Goal: Task Accomplishment & Management: Manage account settings

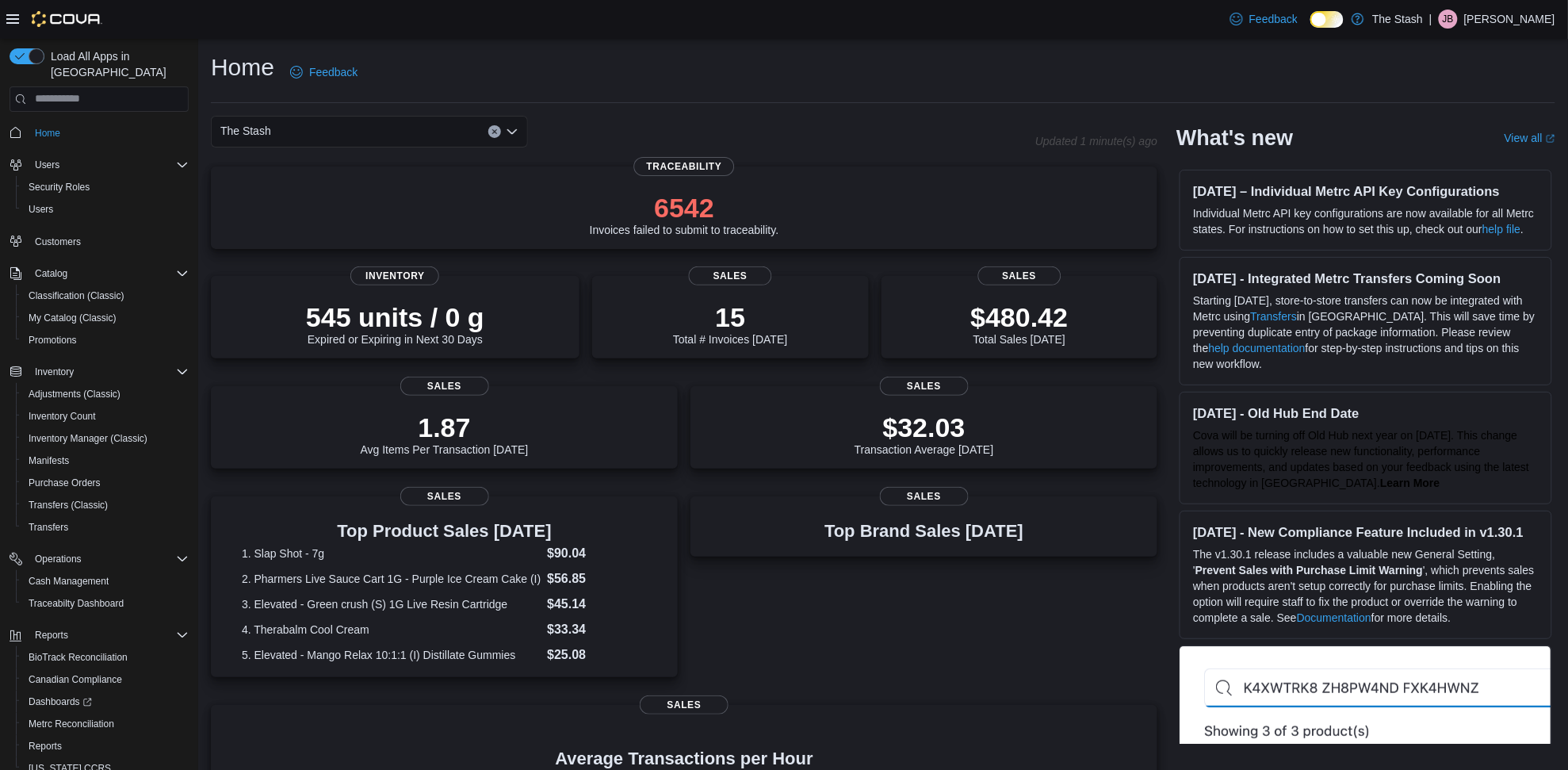
click at [356, 129] on div "The Stash" at bounding box center [369, 131] width 317 height 32
click at [318, 196] on span "[STREET_ADDRESS]" at bounding box center [319, 203] width 109 height 16
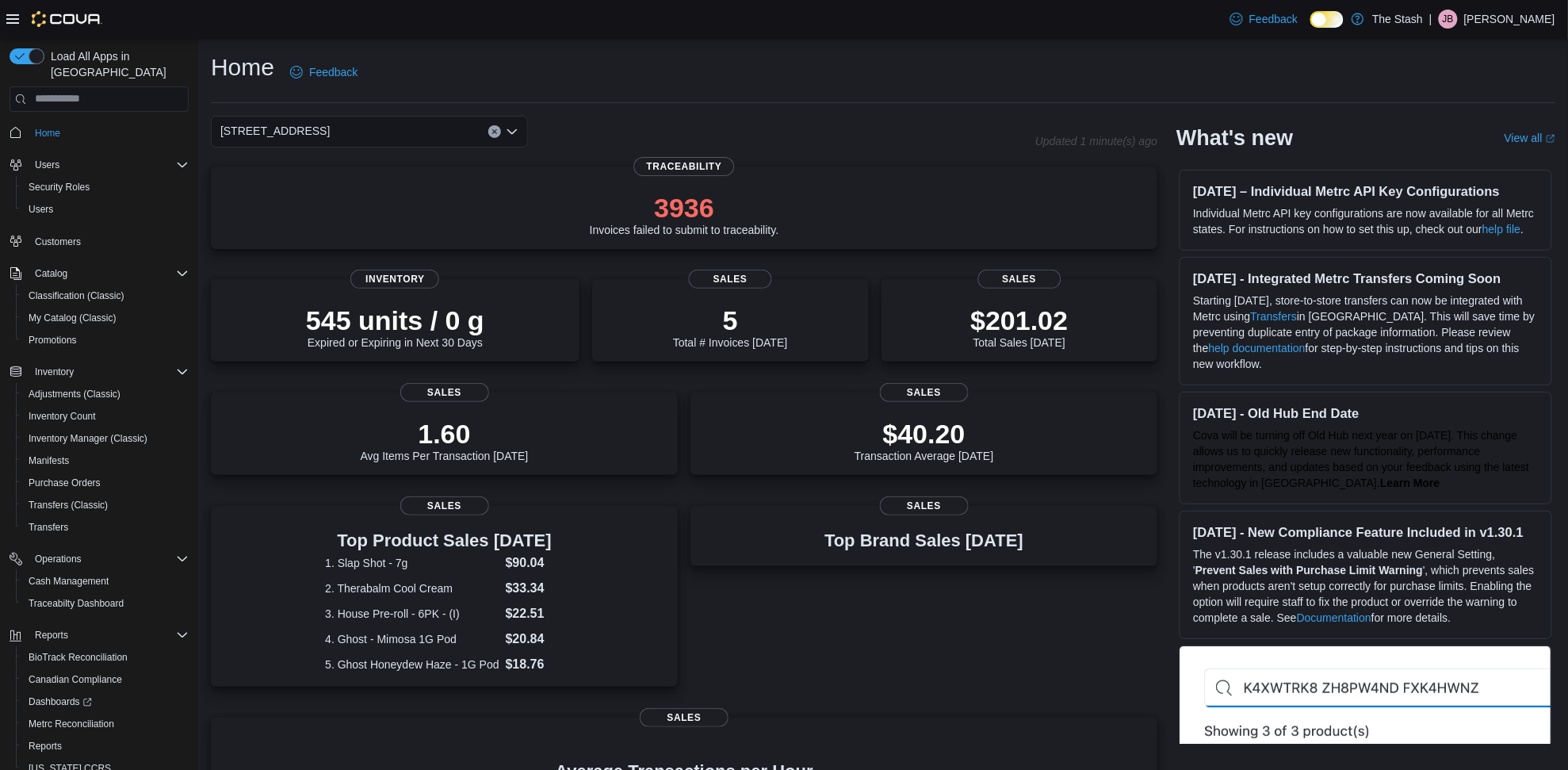
click at [417, 125] on div "[STREET_ADDRESS] Selected. [STREET_ADDRESS]. Press Backspace to delete [STREET_…" at bounding box center [369, 131] width 317 height 32
click at [343, 175] on div "[STREET_ADDRESS][PERSON_NAME]" at bounding box center [379, 181] width 279 height 16
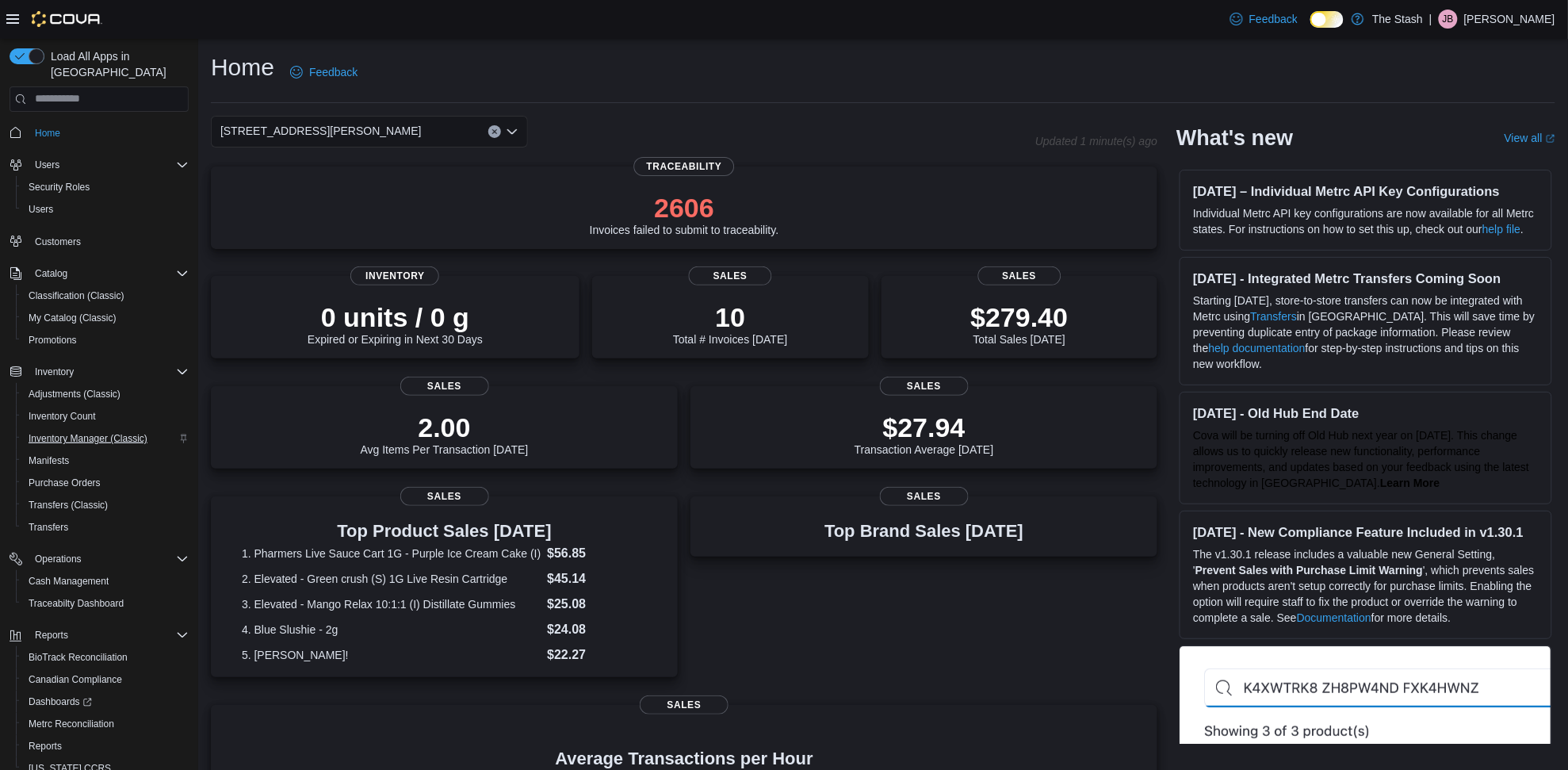
scroll to position [50, 0]
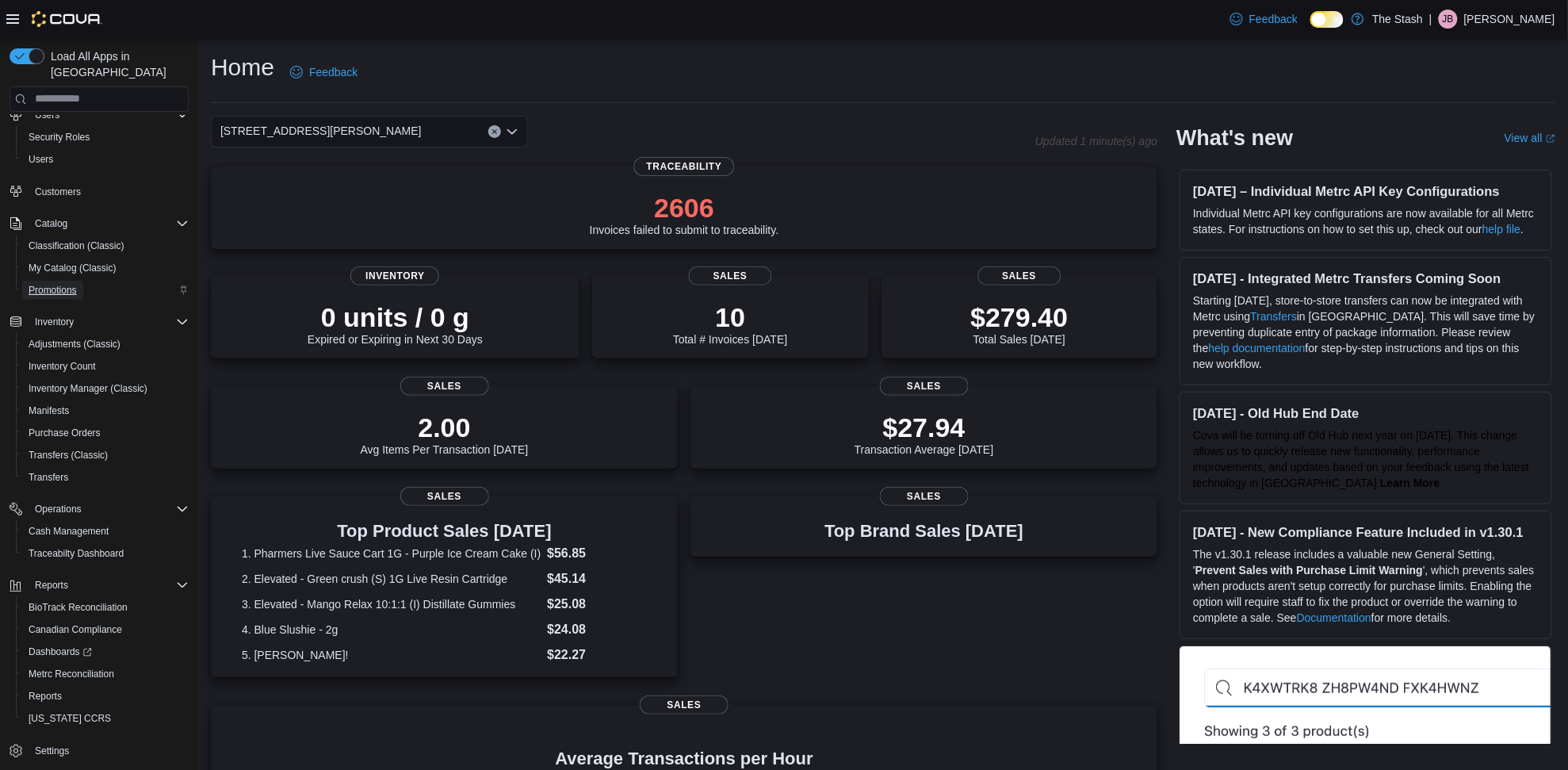
click at [64, 281] on span "Promotions" at bounding box center [53, 290] width 48 height 19
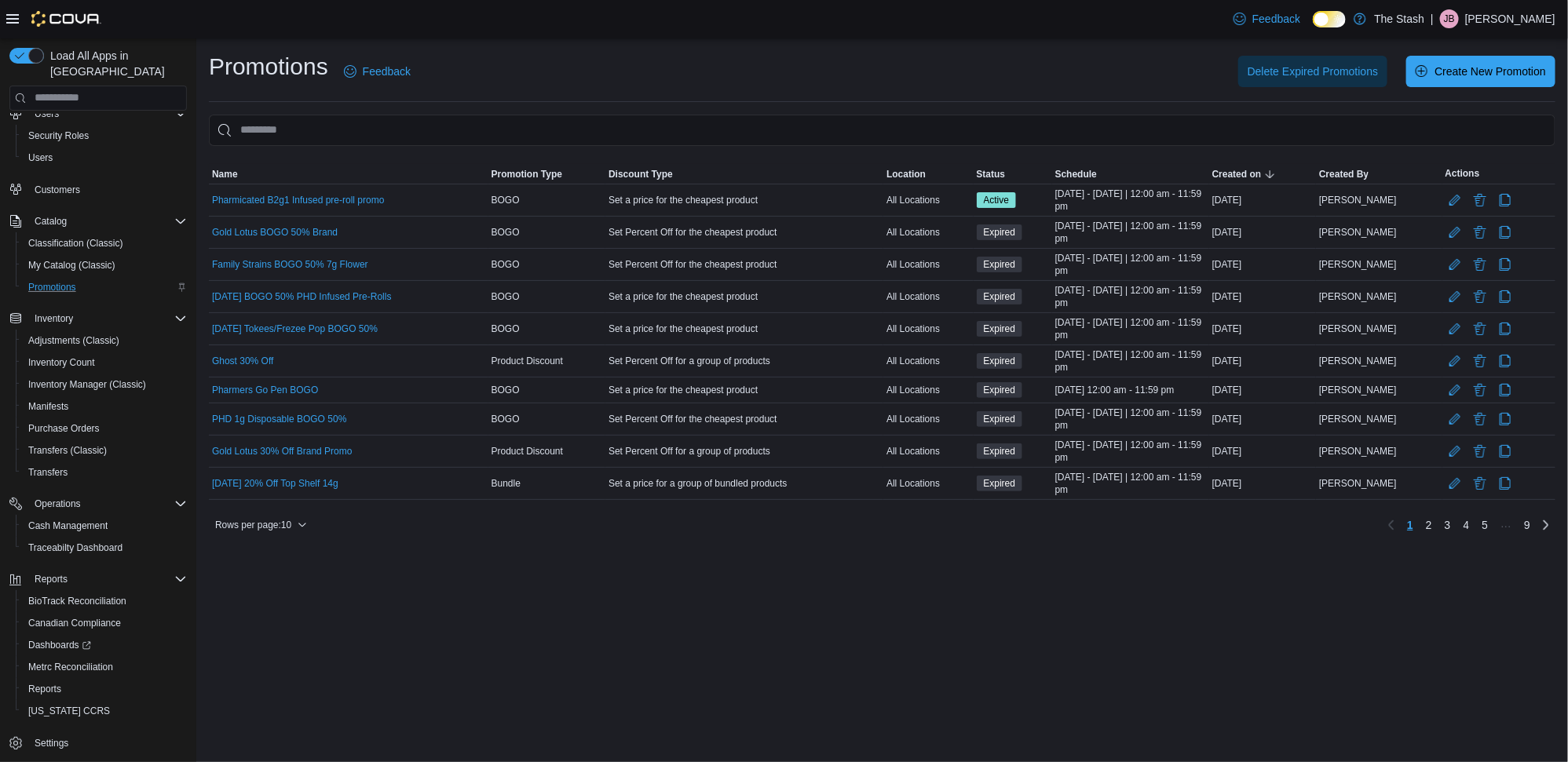
click at [357, 106] on div "Promotions Feedback Delete Expired Promotions Create New Promotion Sorting This…" at bounding box center [882, 294] width 1346 height 487
click at [382, 131] on input "This is a search bar. As you type, the results lower in the page will automatic…" at bounding box center [882, 130] width 1346 height 32
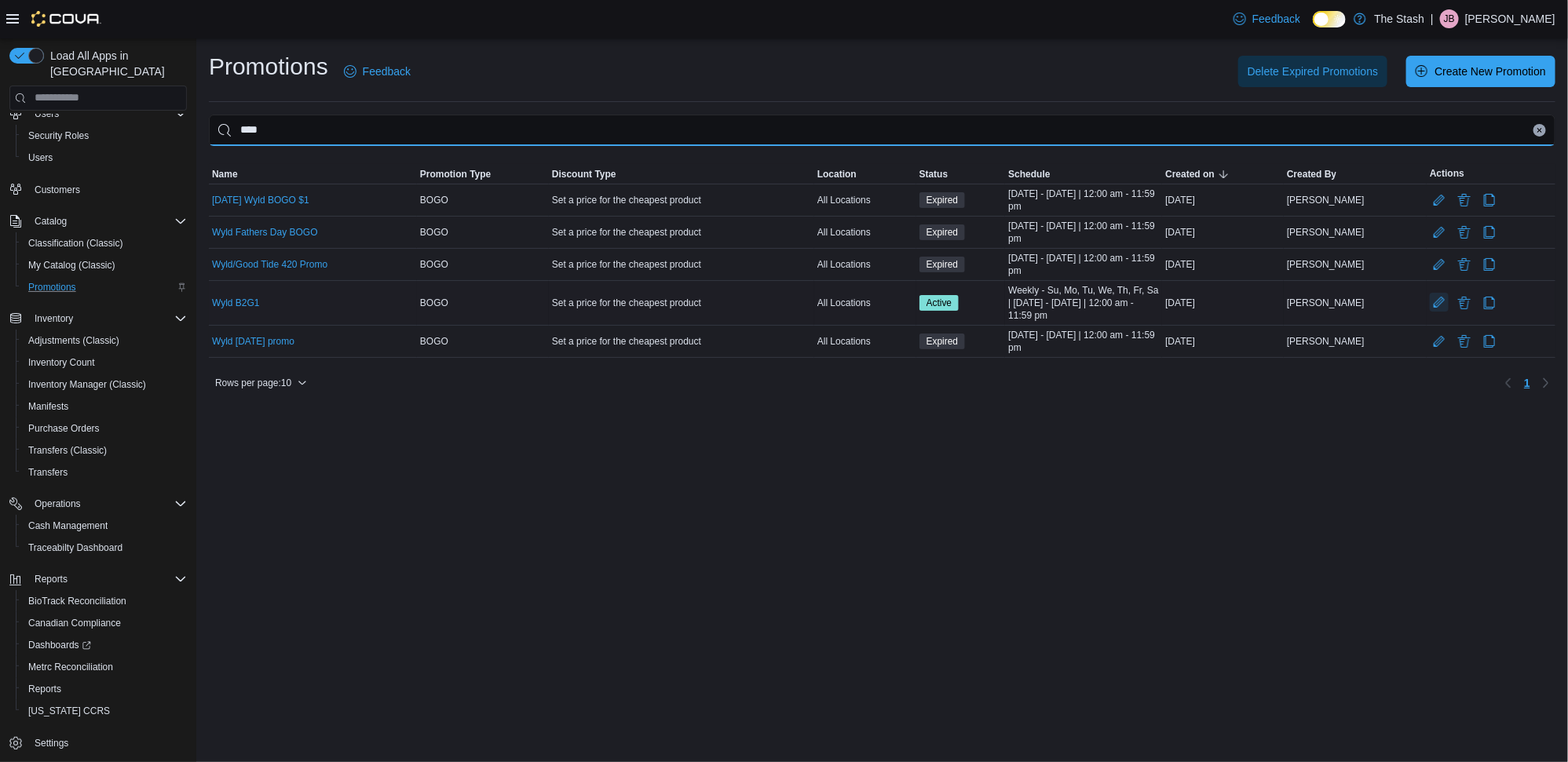
type input "****"
click at [1443, 298] on button "Edit Promotion" at bounding box center [1439, 302] width 19 height 19
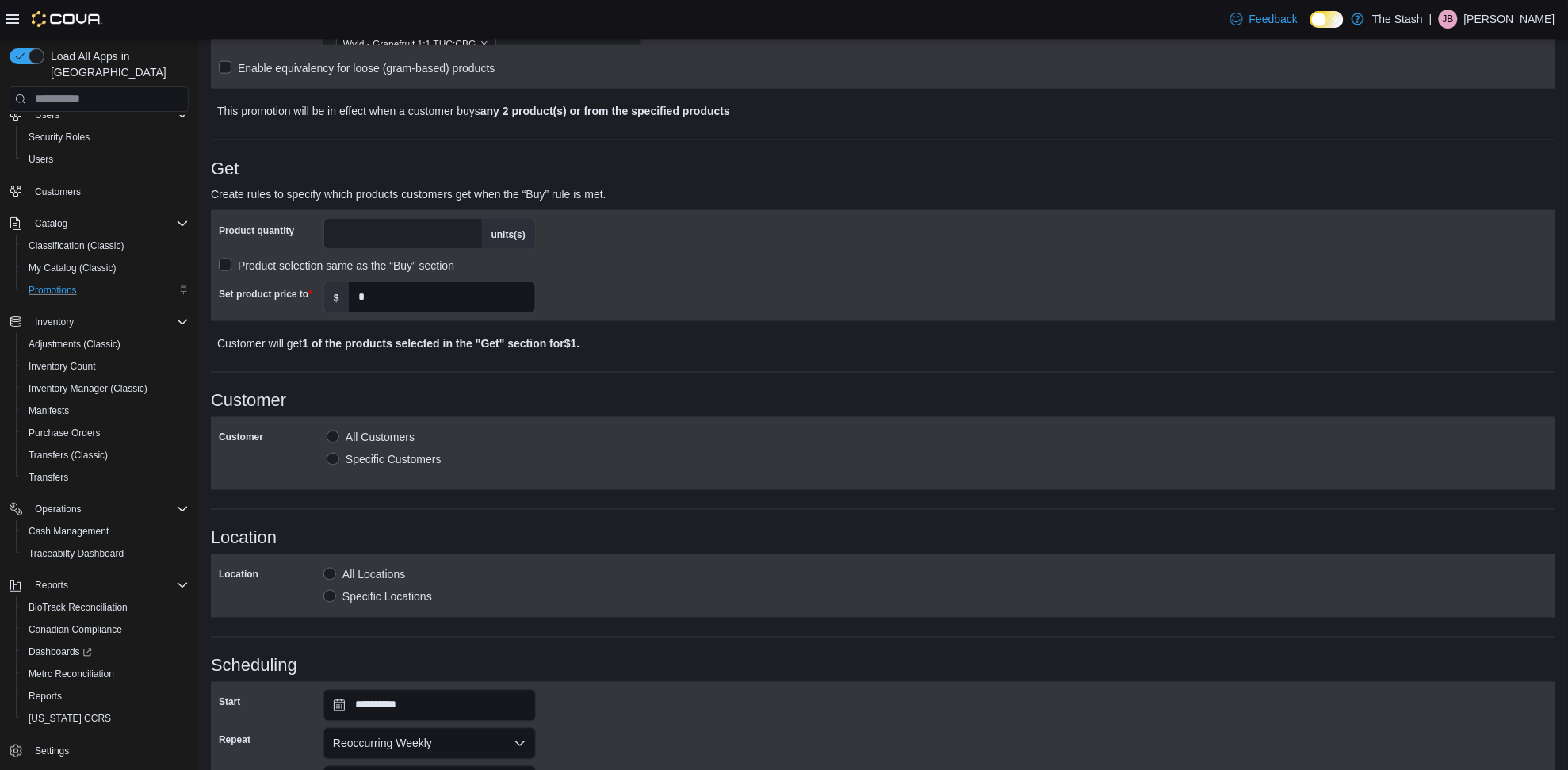
scroll to position [655, 0]
click at [401, 595] on label "Specific Locations" at bounding box center [378, 599] width 108 height 19
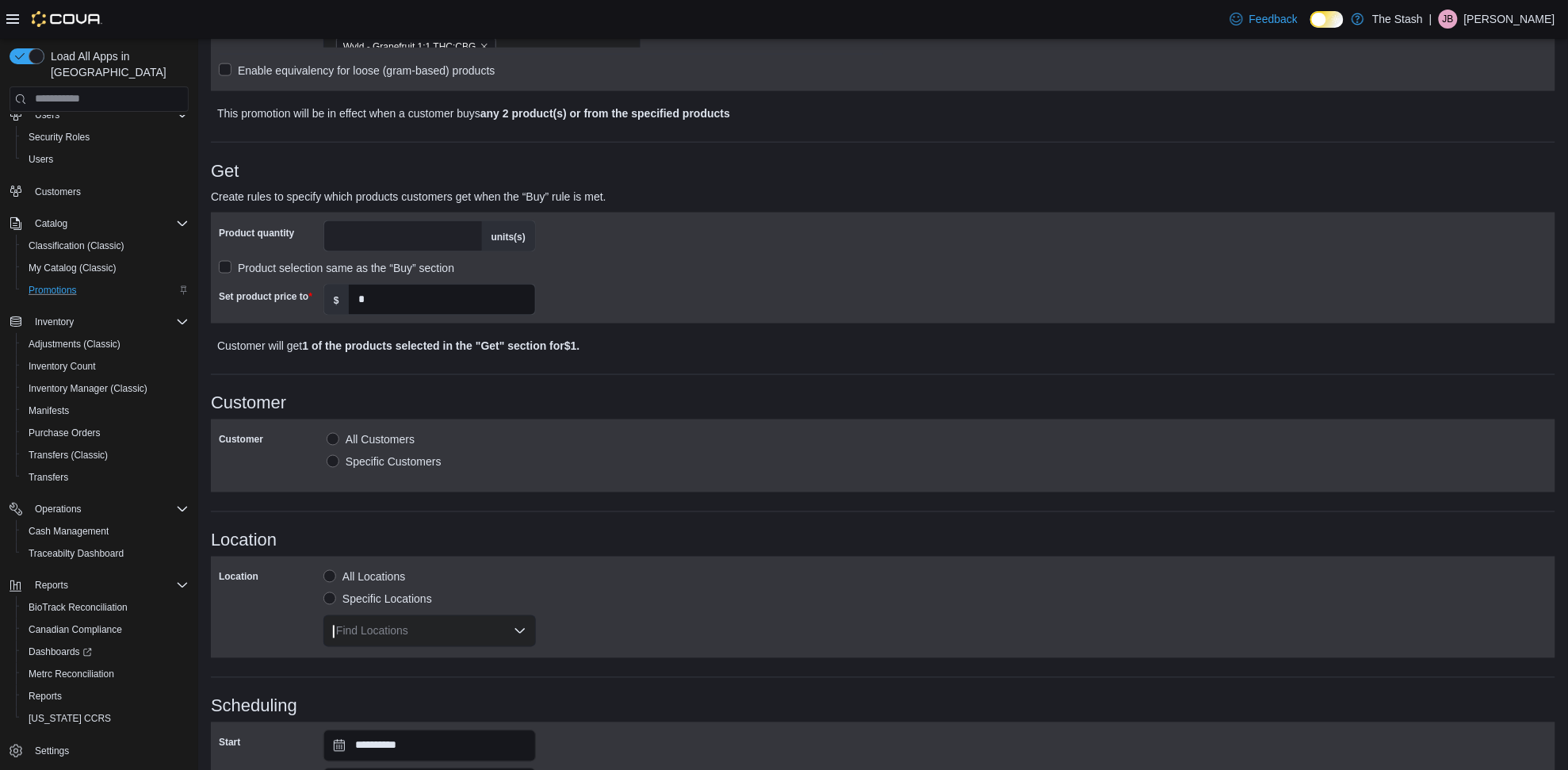
click at [415, 615] on div "Find Locations" at bounding box center [430, 630] width 213 height 32
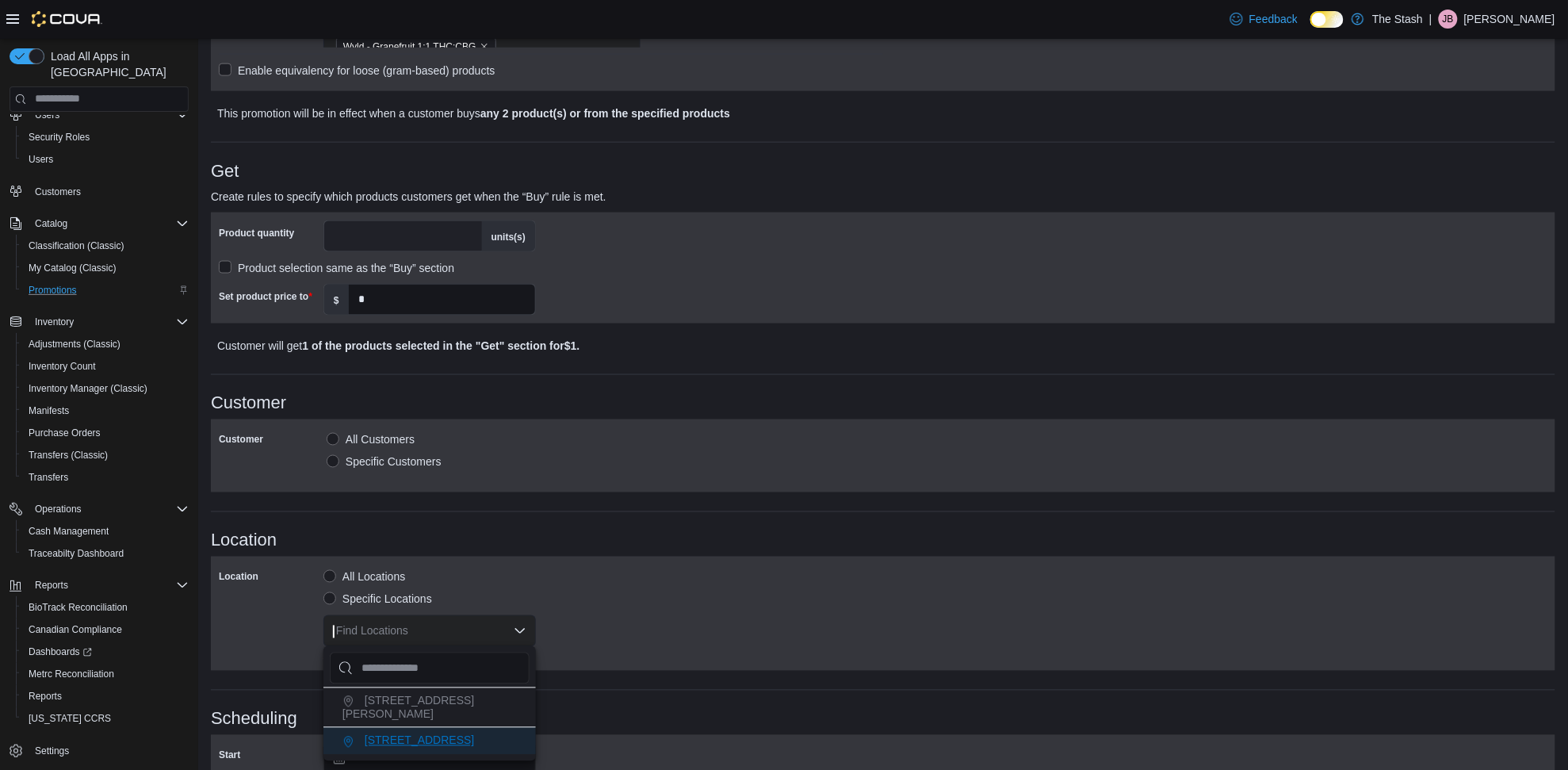
click at [417, 735] on span "[STREET_ADDRESS]" at bounding box center [418, 741] width 109 height 13
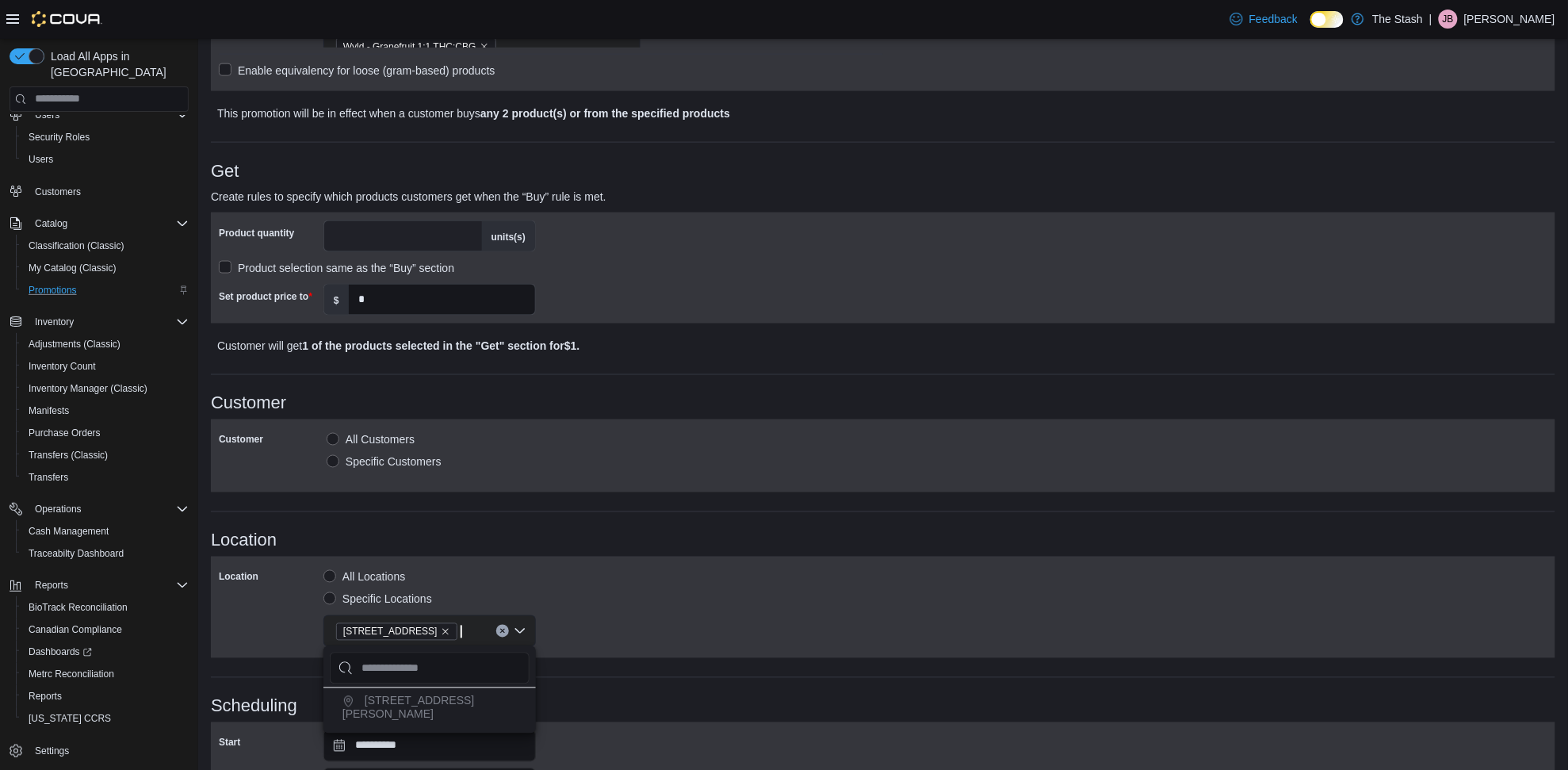
click at [559, 594] on div "Location All Locations Specific Locations [STREET_ADDRESS]" at bounding box center [883, 607] width 1329 height 85
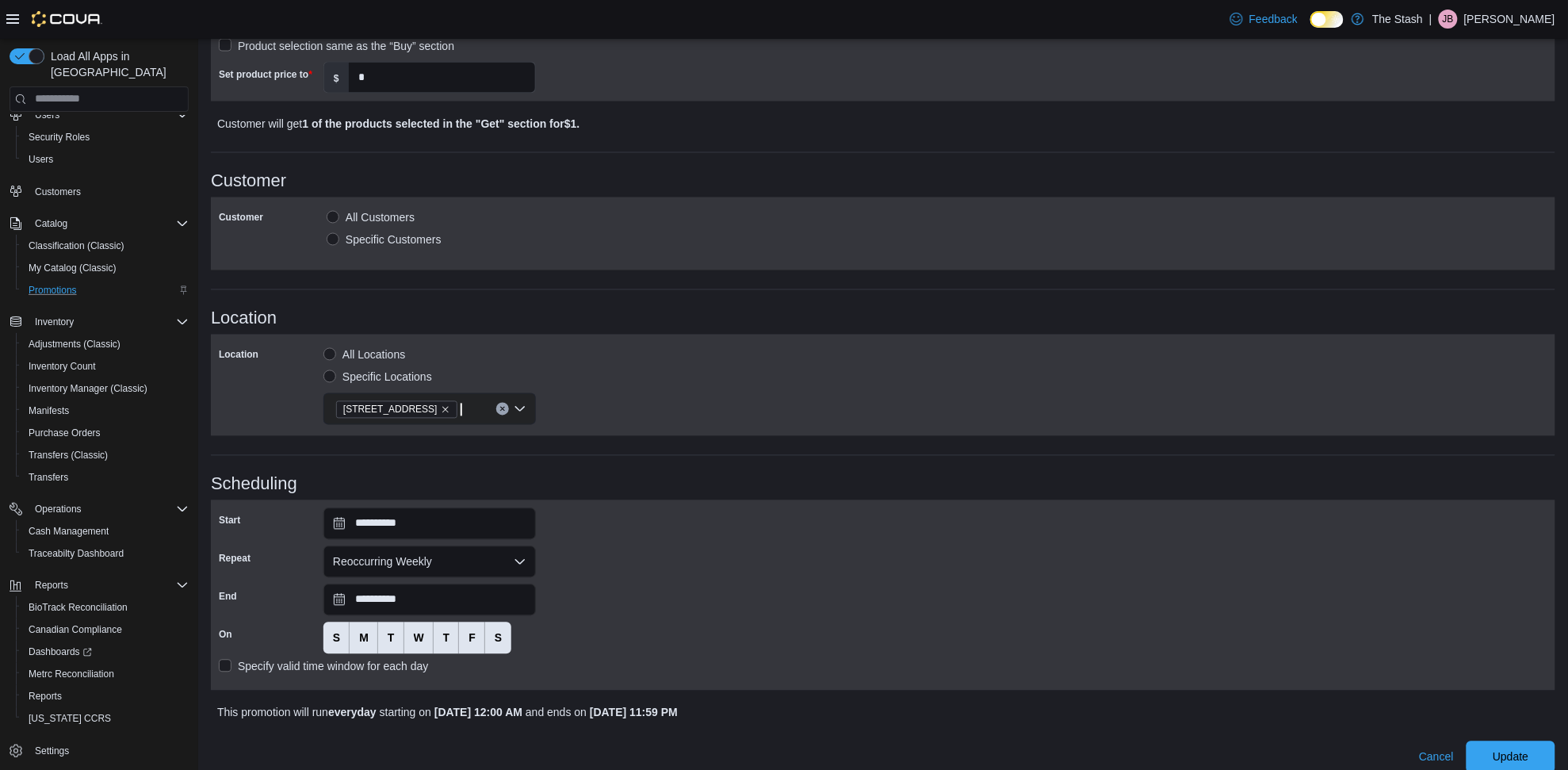
scroll to position [892, 0]
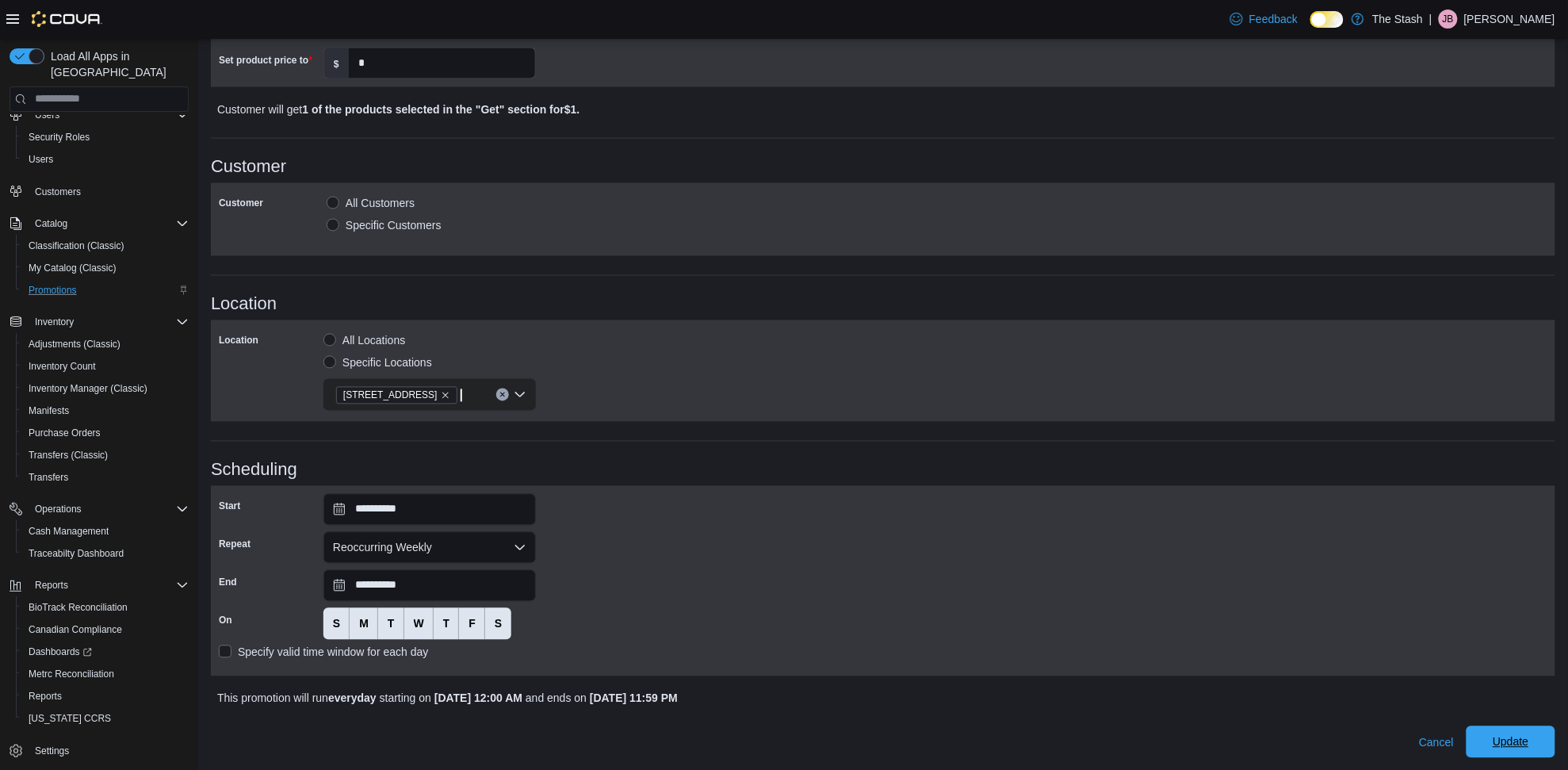
click at [1511, 747] on span "Update" at bounding box center [1510, 742] width 35 height 16
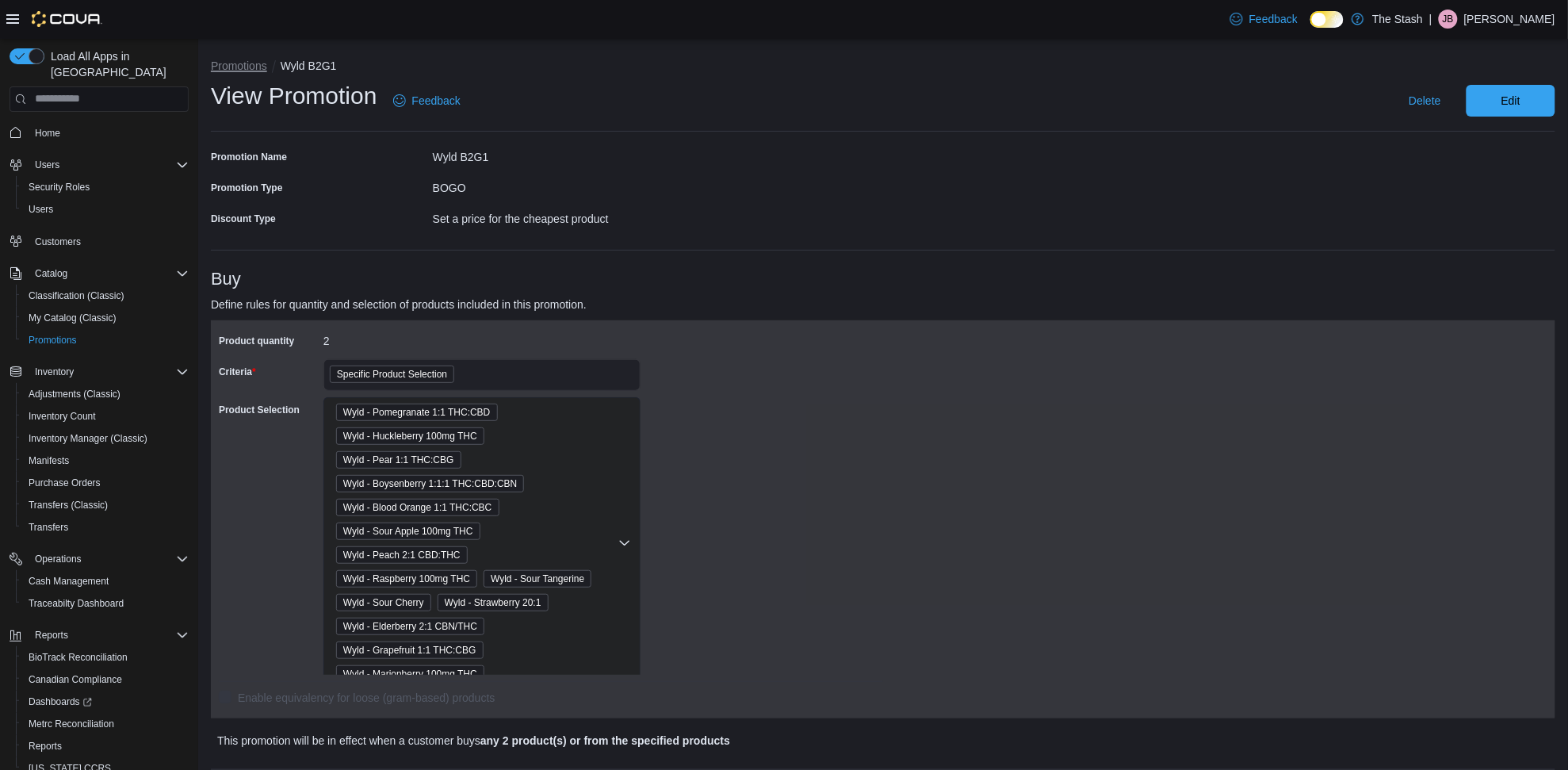
click at [232, 67] on button "Promotions" at bounding box center [239, 65] width 56 height 13
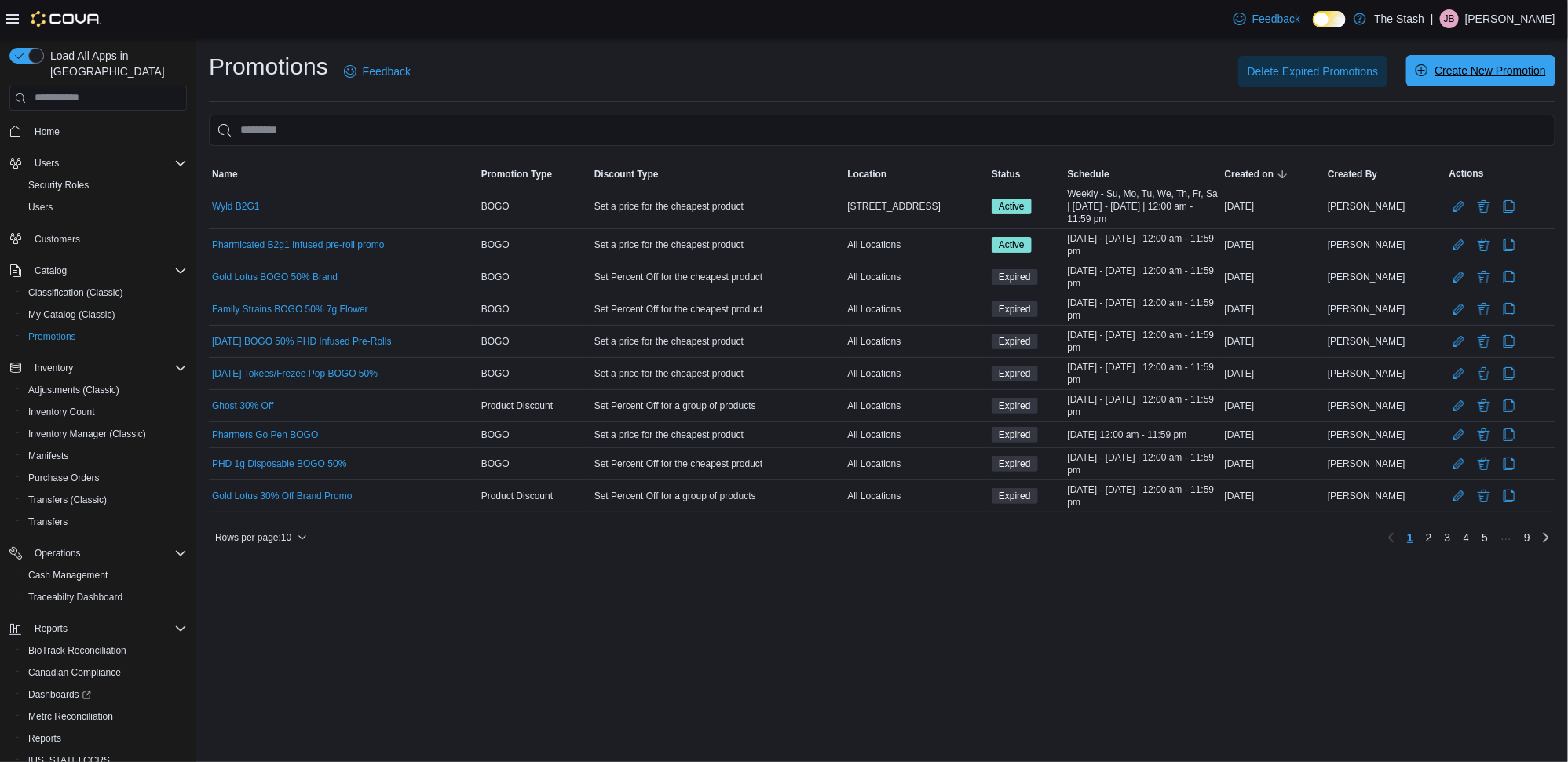
click at [1458, 79] on span "Create New Promotion" at bounding box center [1480, 70] width 130 height 32
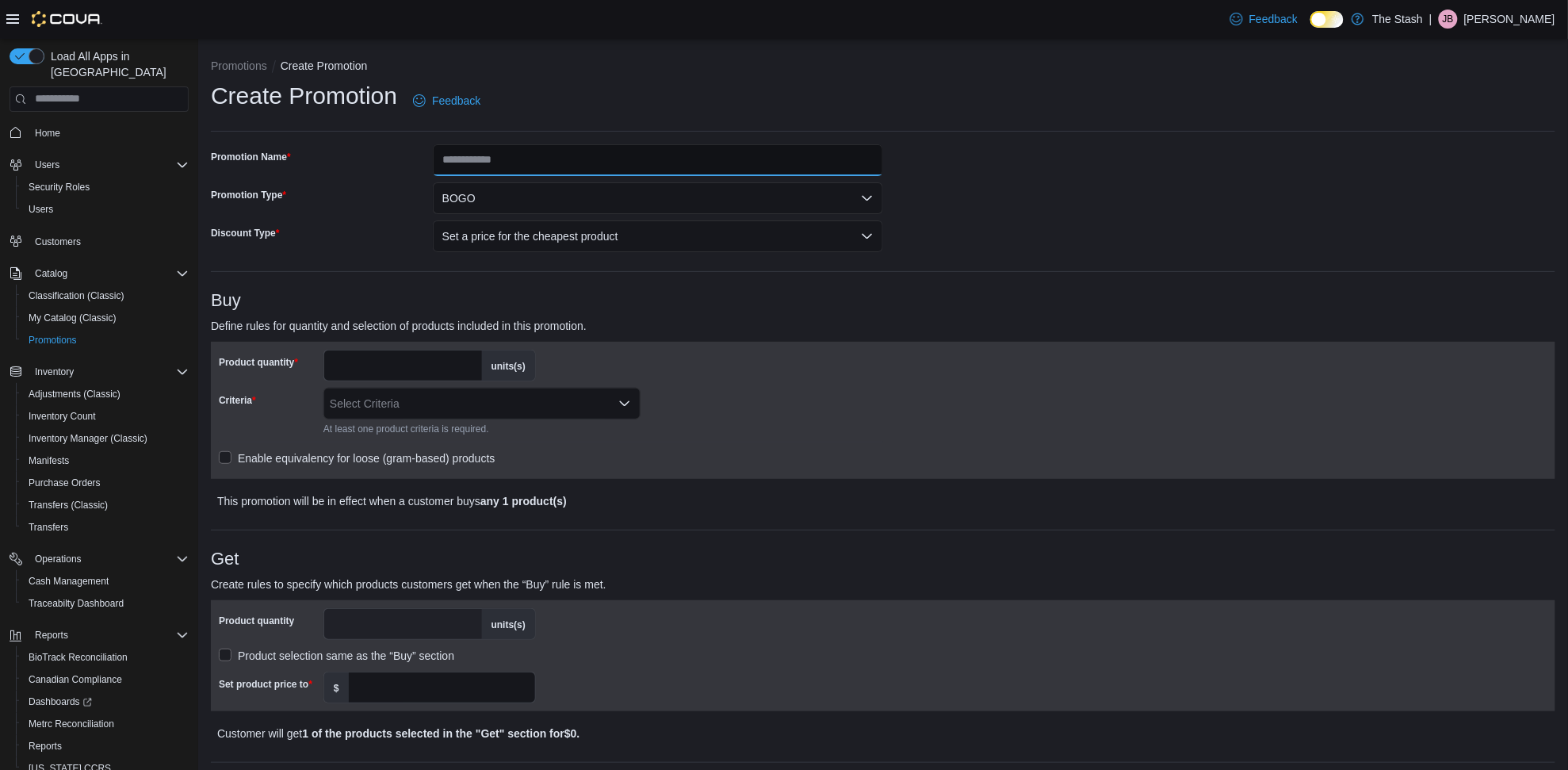
click at [525, 155] on input "Promotion Name" at bounding box center [658, 160] width 450 height 32
type input "*"
type input "**********"
click at [492, 205] on button "BOGO" at bounding box center [658, 198] width 450 height 32
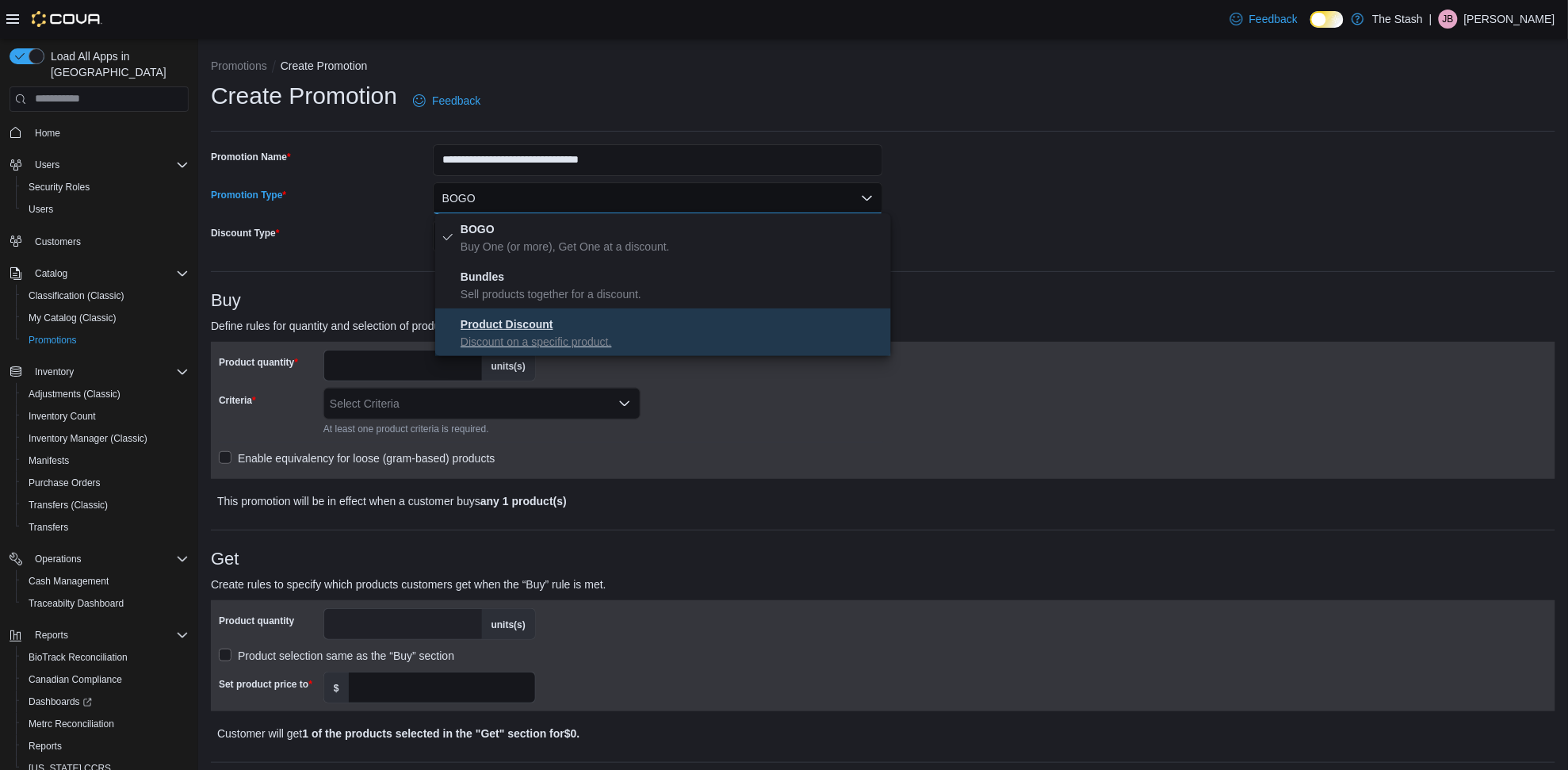
click at [517, 334] on p "Discount on a specific product." at bounding box center [672, 342] width 425 height 16
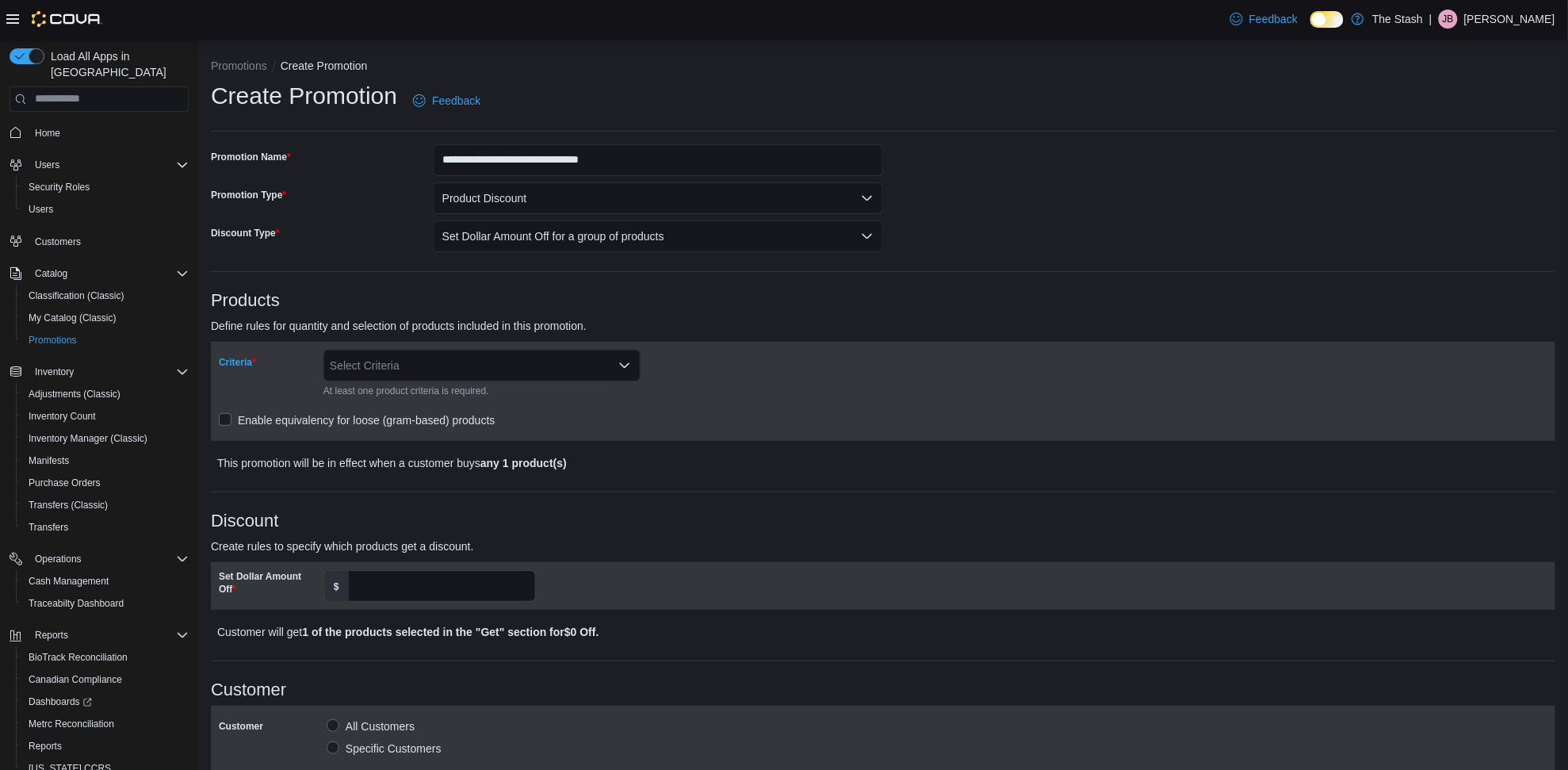
click at [458, 362] on div "Select Criteria" at bounding box center [482, 365] width 317 height 32
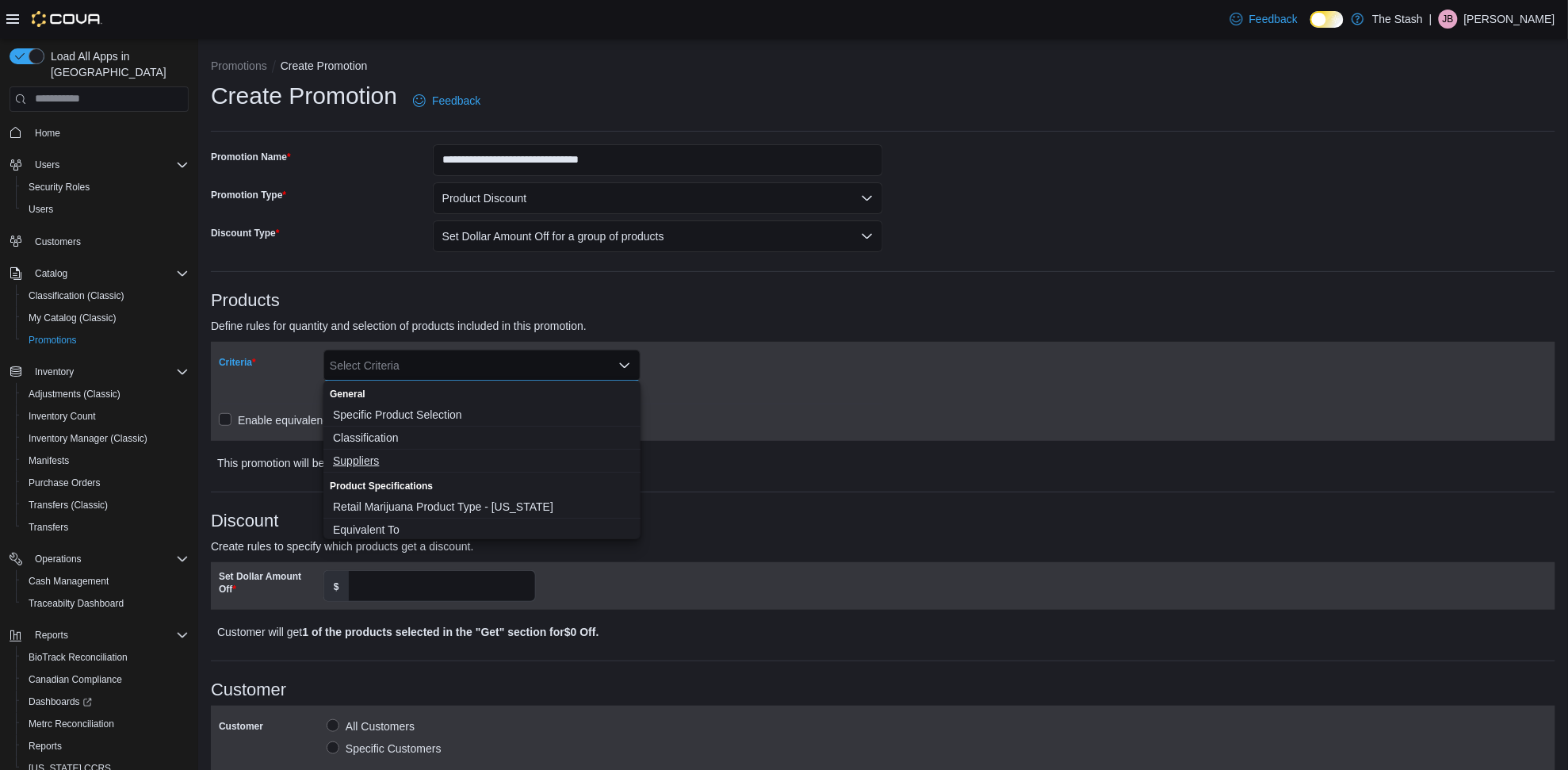
click at [379, 456] on span "Suppliers" at bounding box center [482, 461] width 298 height 16
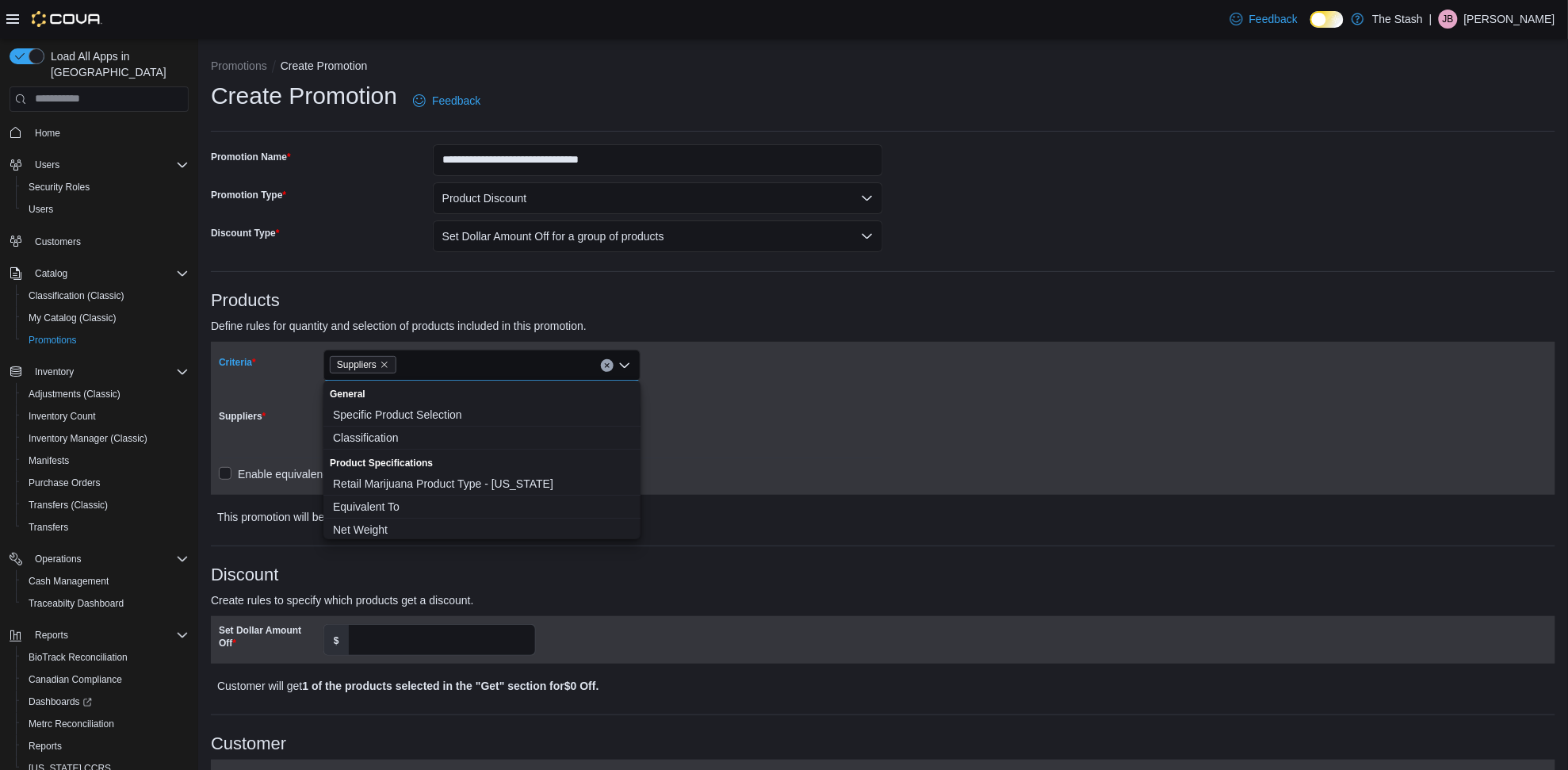
drag, startPoint x: 873, startPoint y: 489, endPoint x: 824, endPoint y: 492, distance: 49.1
click at [865, 492] on div "Criteria Suppliers Combo box. Selected. Suppliers. Press Backspace to delete Su…" at bounding box center [883, 419] width 1344 height 153
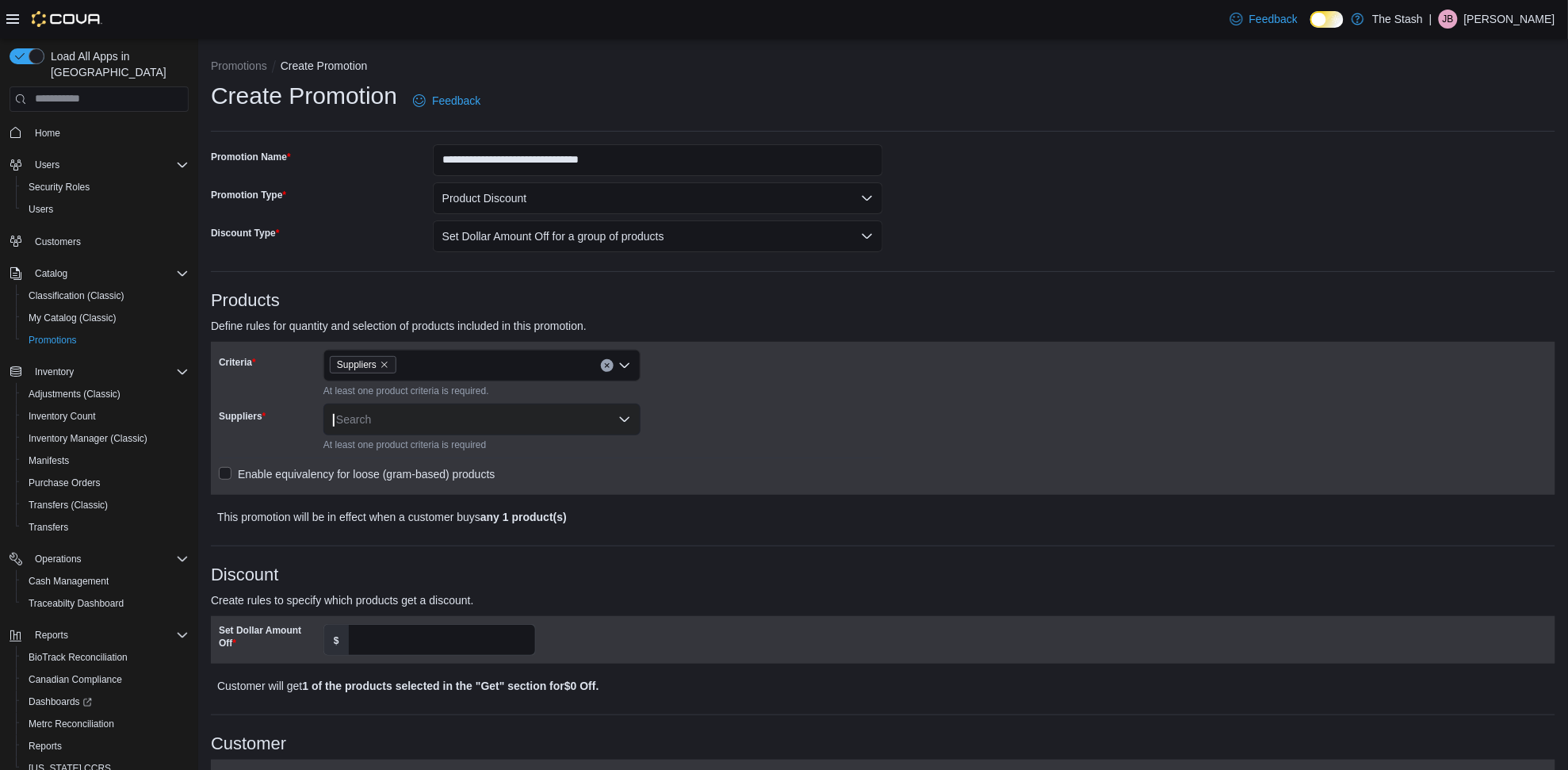
click at [437, 401] on div at bounding box center [551, 400] width 665 height 6
click at [437, 406] on div "Search" at bounding box center [482, 419] width 317 height 32
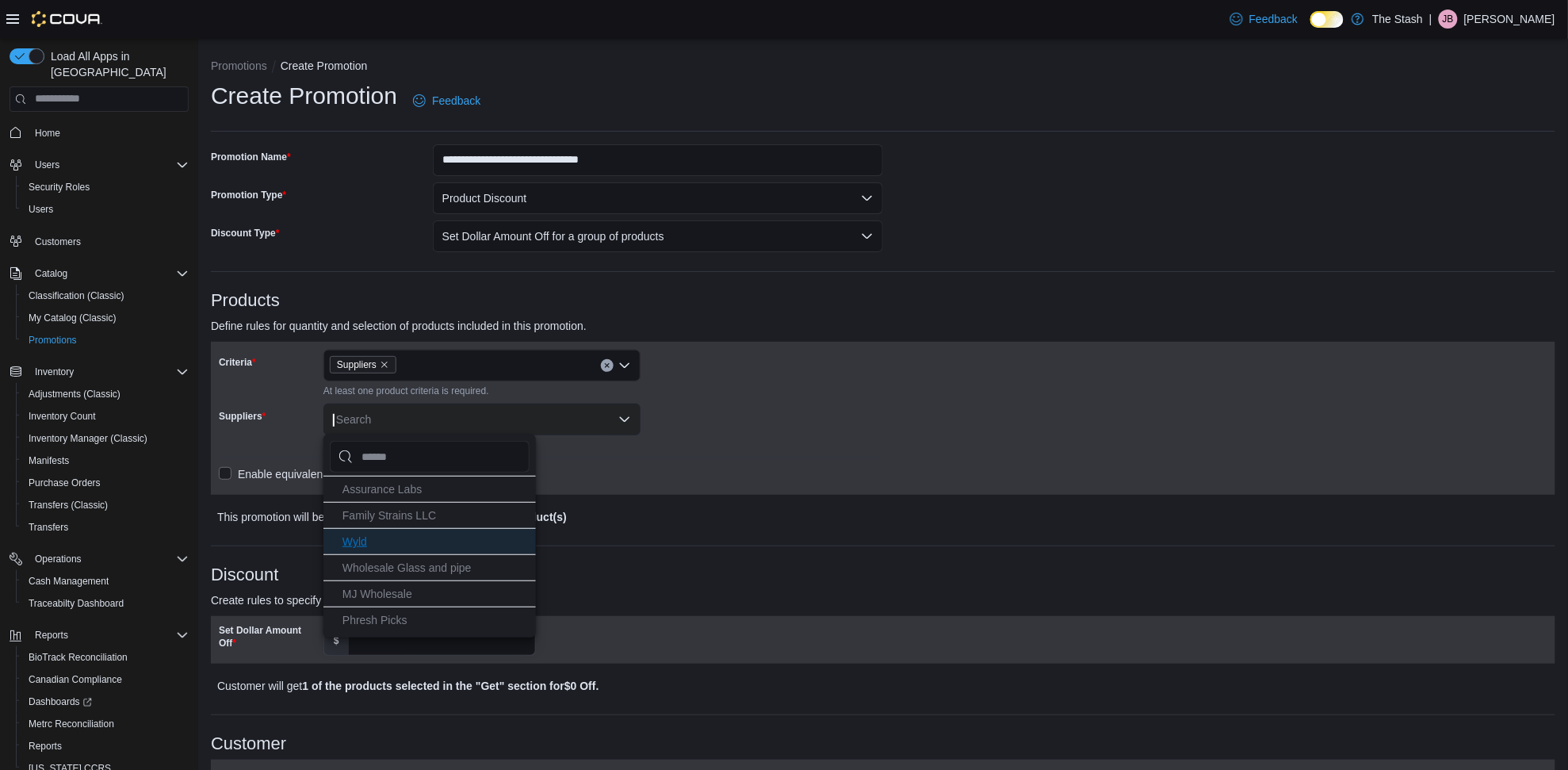
click at [363, 547] on span "Wyld" at bounding box center [355, 541] width 25 height 13
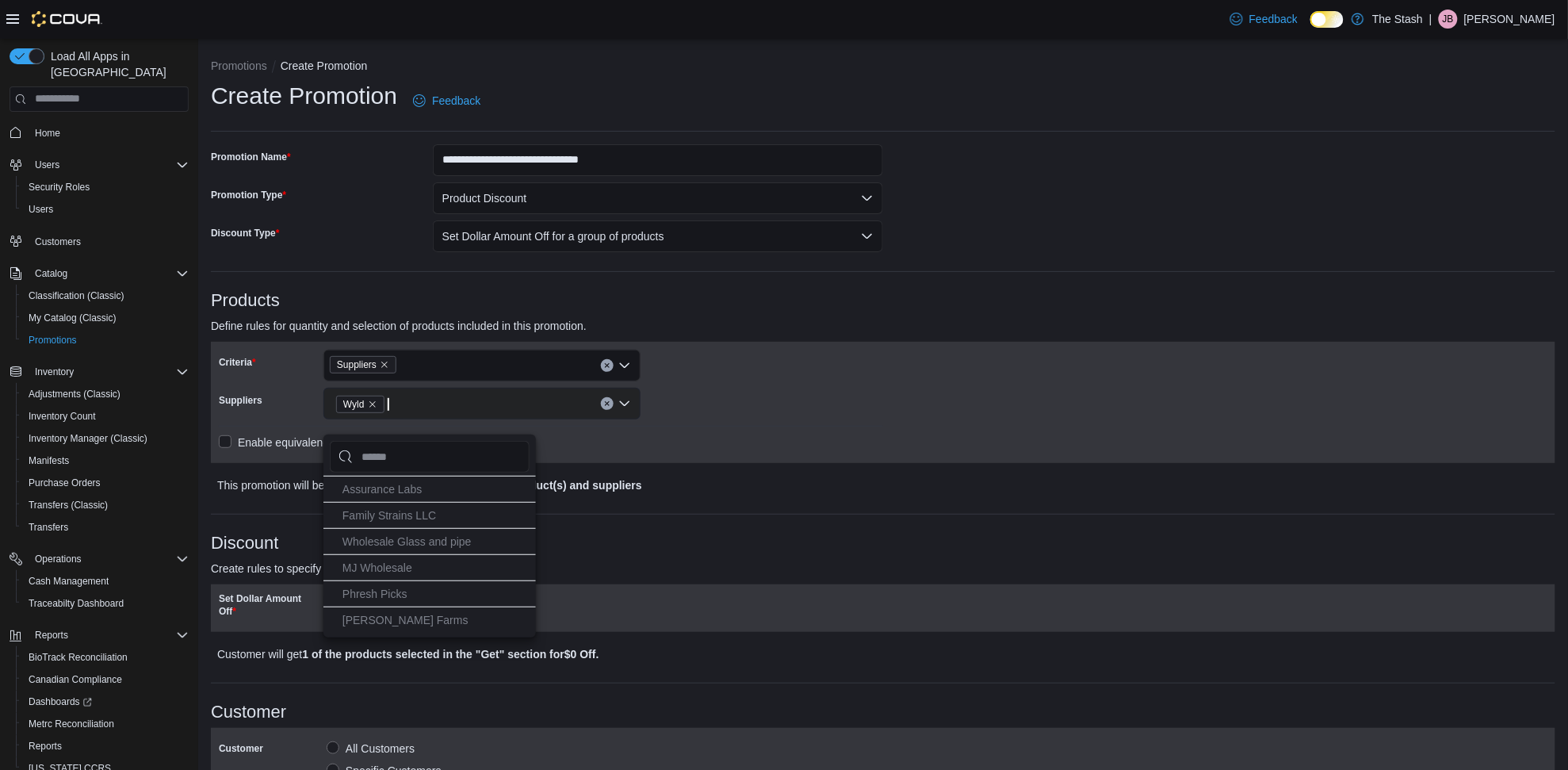
click at [658, 442] on div "Enable equivalency for loose (gram-based) products" at bounding box center [551, 443] width 665 height 19
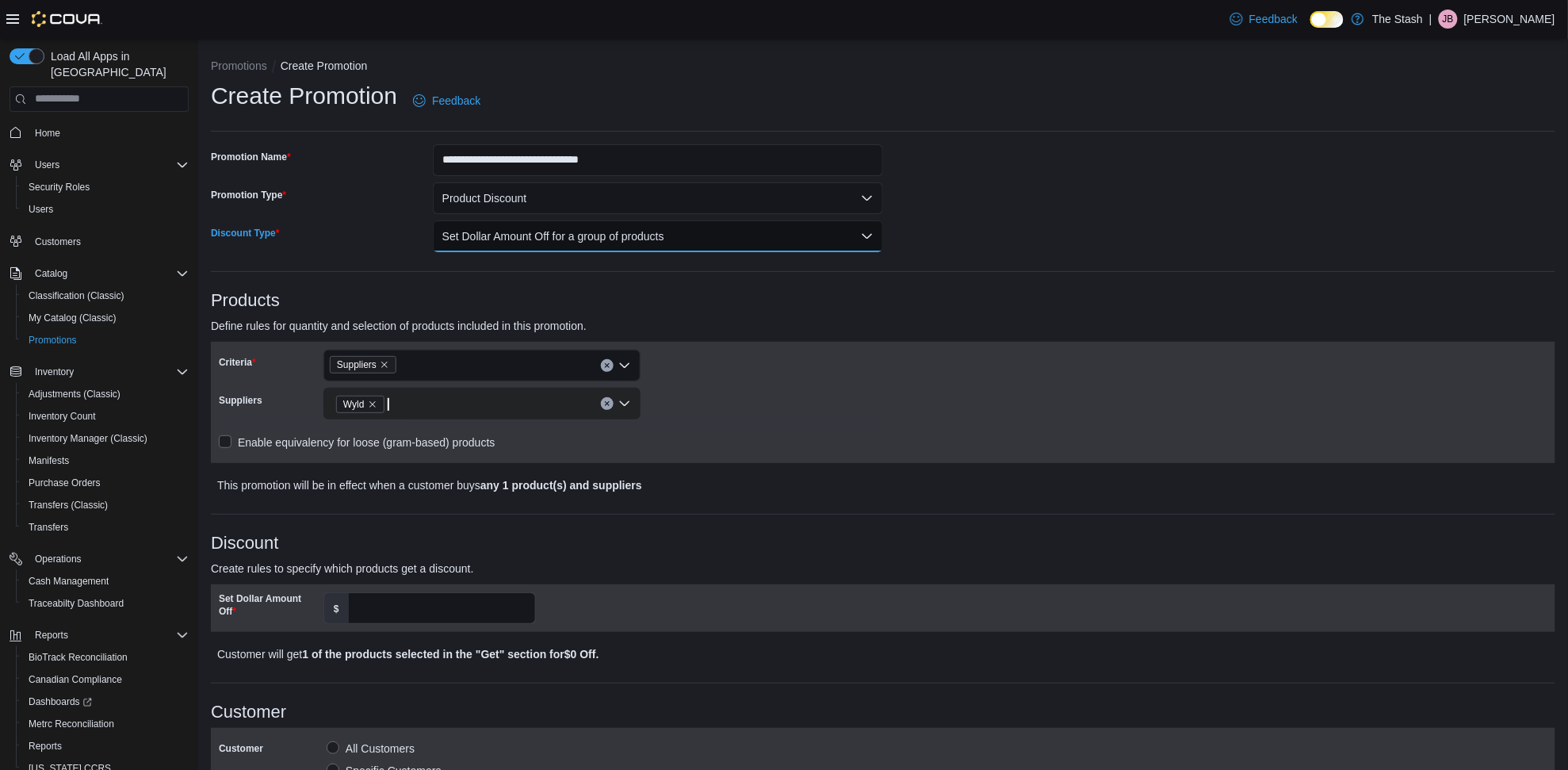
click at [577, 239] on button "Set Dollar Amount Off for a group of products" at bounding box center [658, 236] width 450 height 32
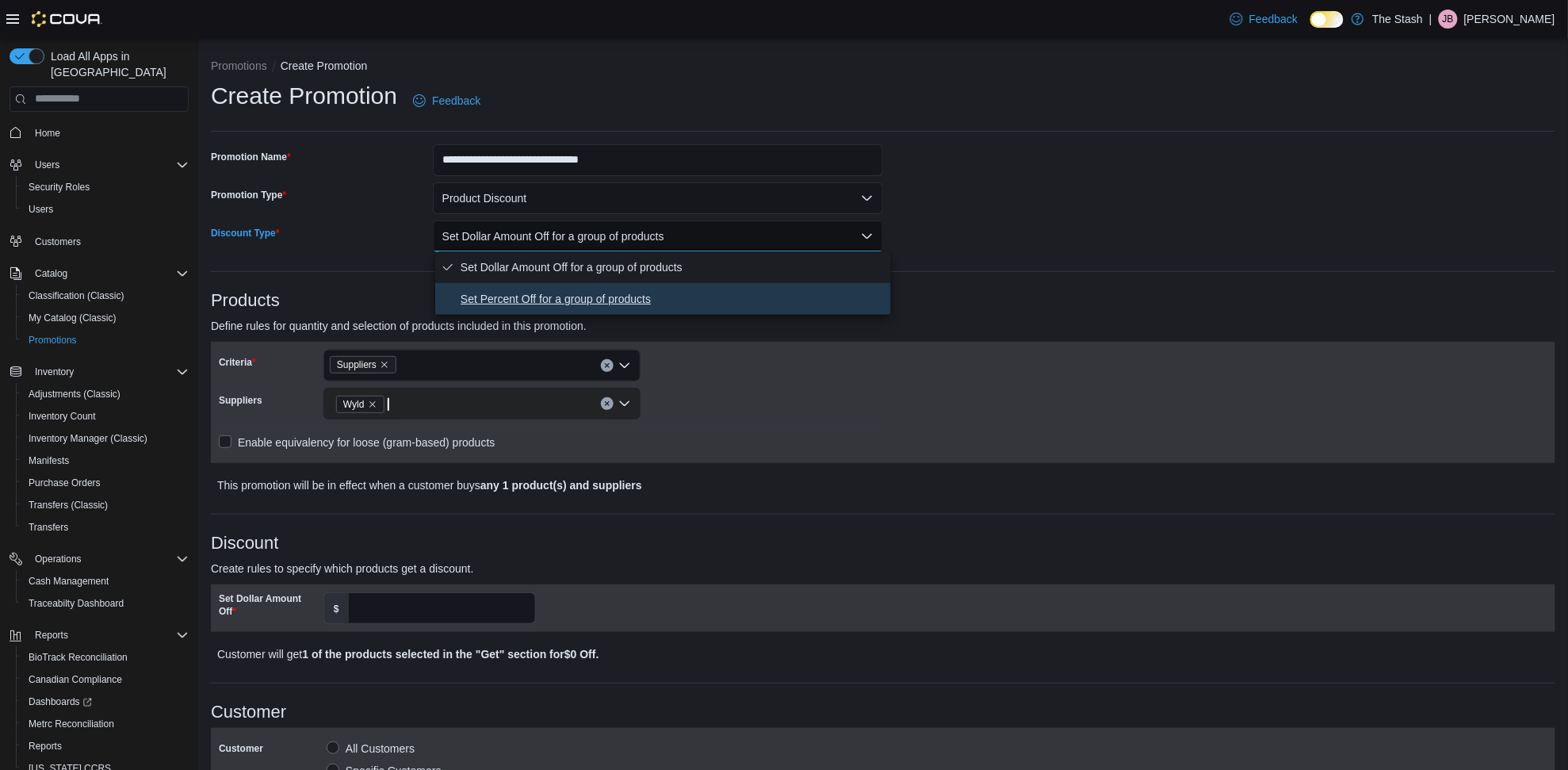
click at [579, 305] on span "Set Percent Off for a group of products" at bounding box center [672, 299] width 425 height 19
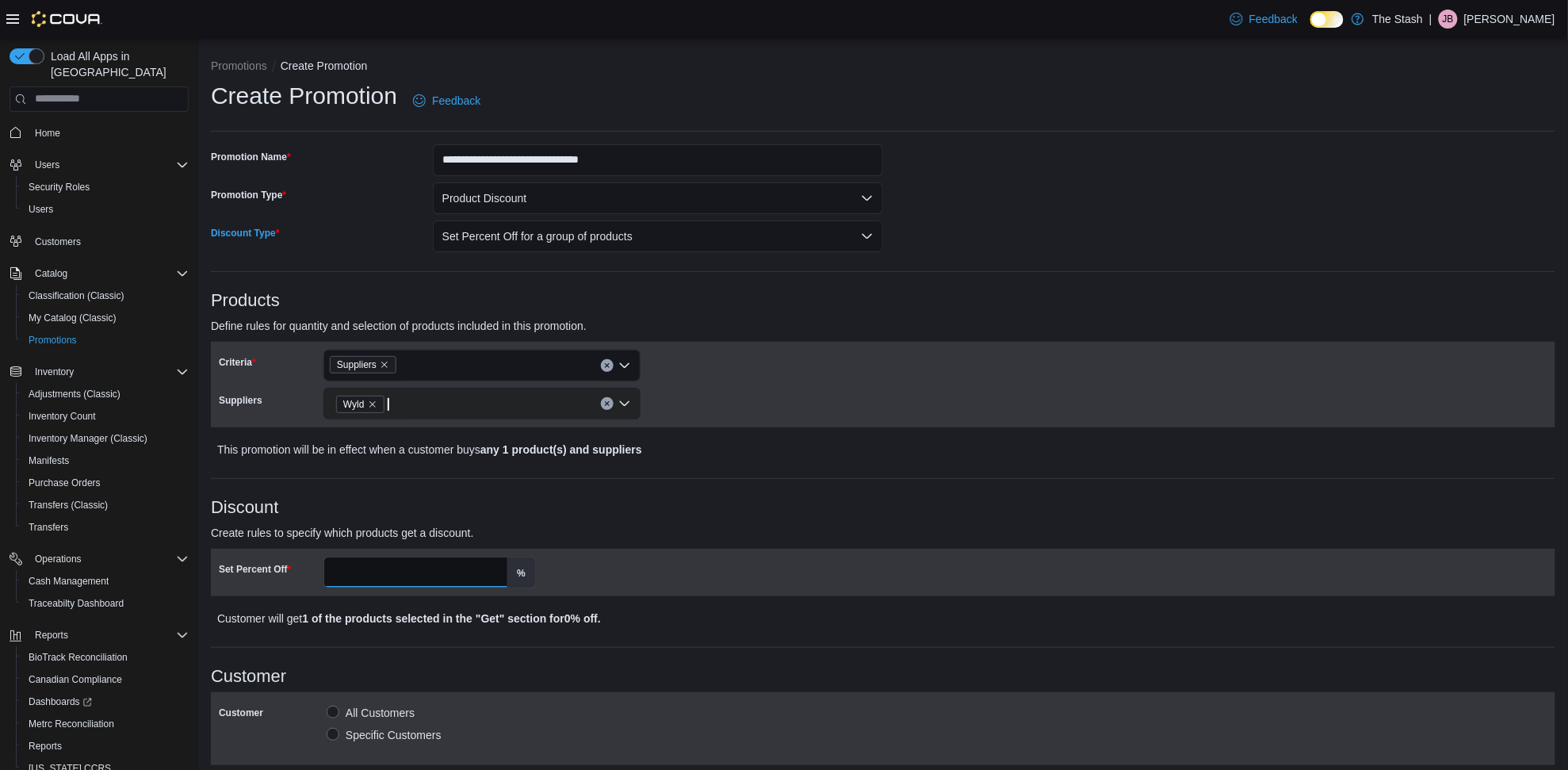
click at [469, 567] on input "Set Percent Off" at bounding box center [416, 572] width 183 height 30
type input "**"
click at [568, 525] on p "Create rules to specify which products get a discount." at bounding box center [715, 533] width 1008 height 19
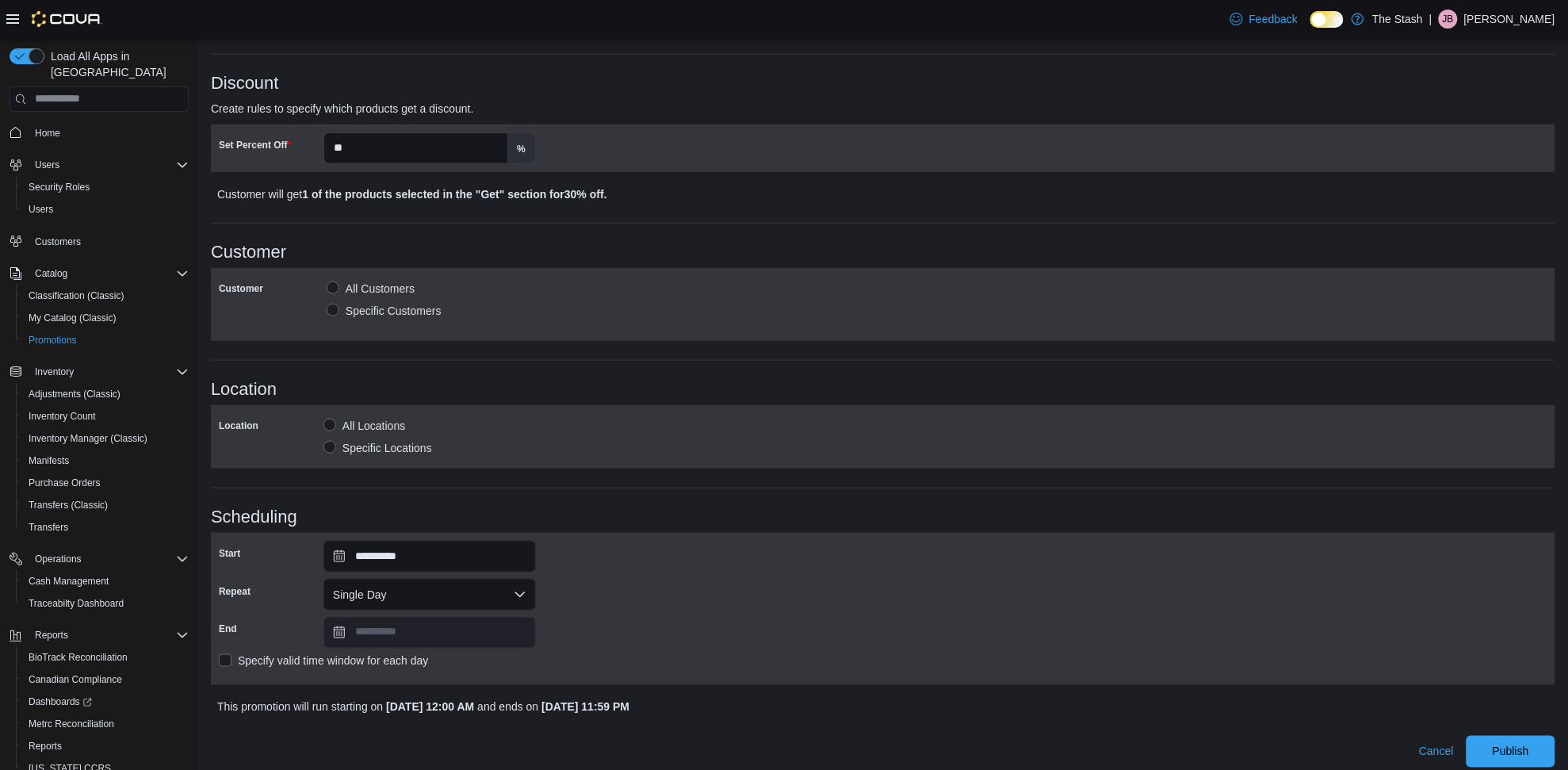
scroll to position [433, 0]
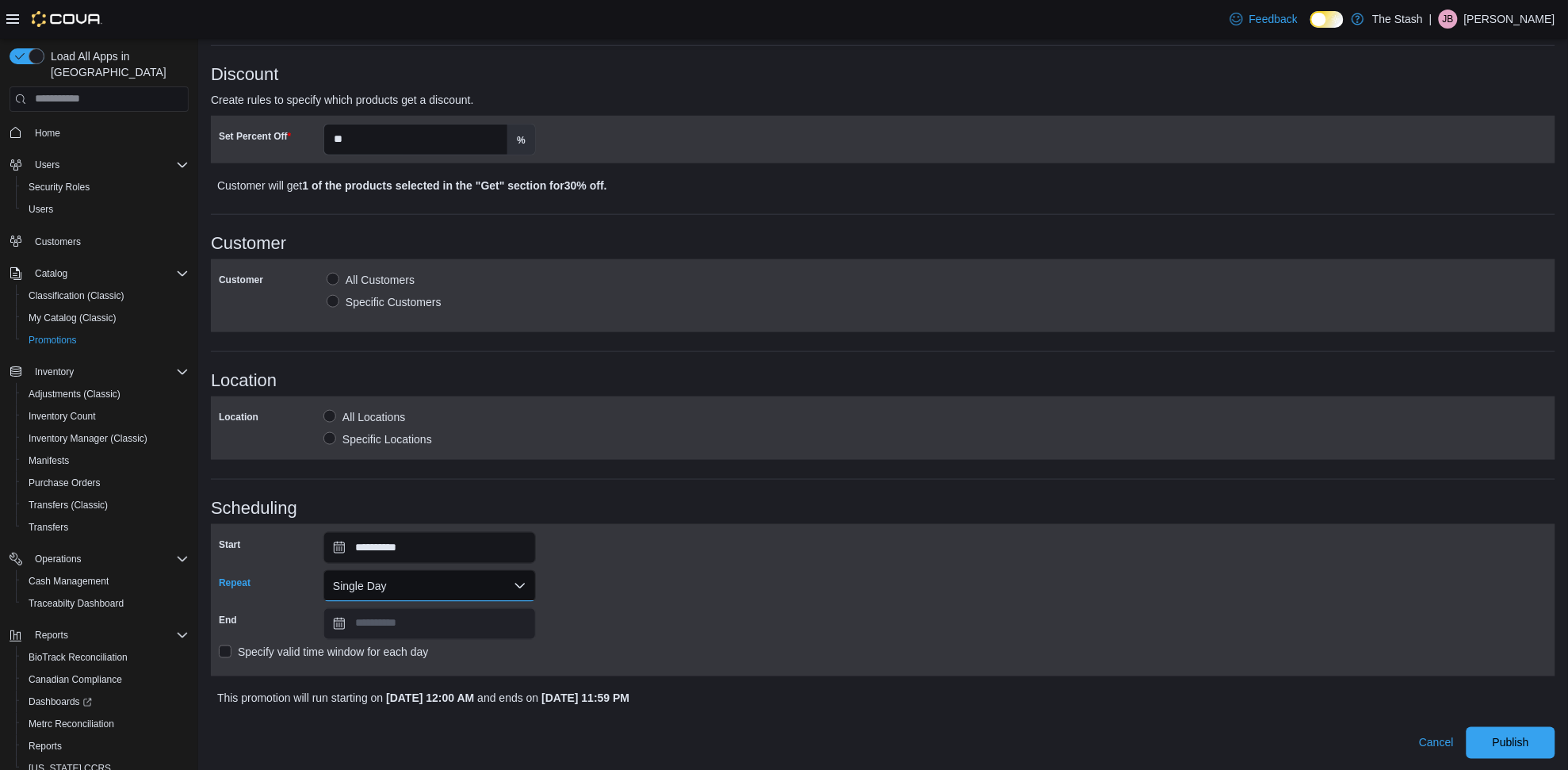
drag, startPoint x: 468, startPoint y: 580, endPoint x: 460, endPoint y: 599, distance: 20.6
click at [468, 581] on button "Single Day" at bounding box center [430, 586] width 213 height 32
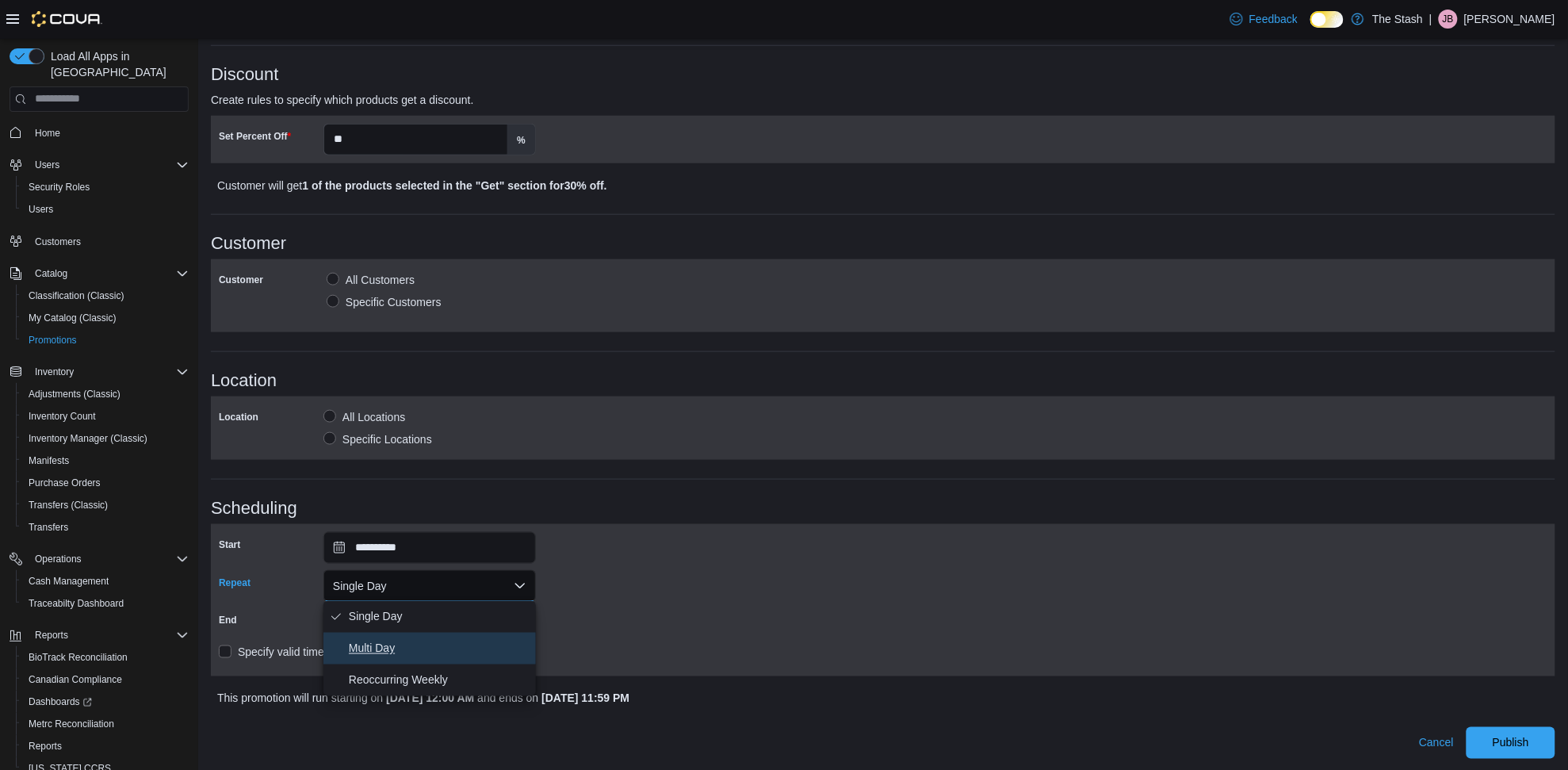
click at [460, 640] on span "Multi Day" at bounding box center [439, 649] width 181 height 19
click at [460, 628] on input "**********" at bounding box center [430, 624] width 213 height 32
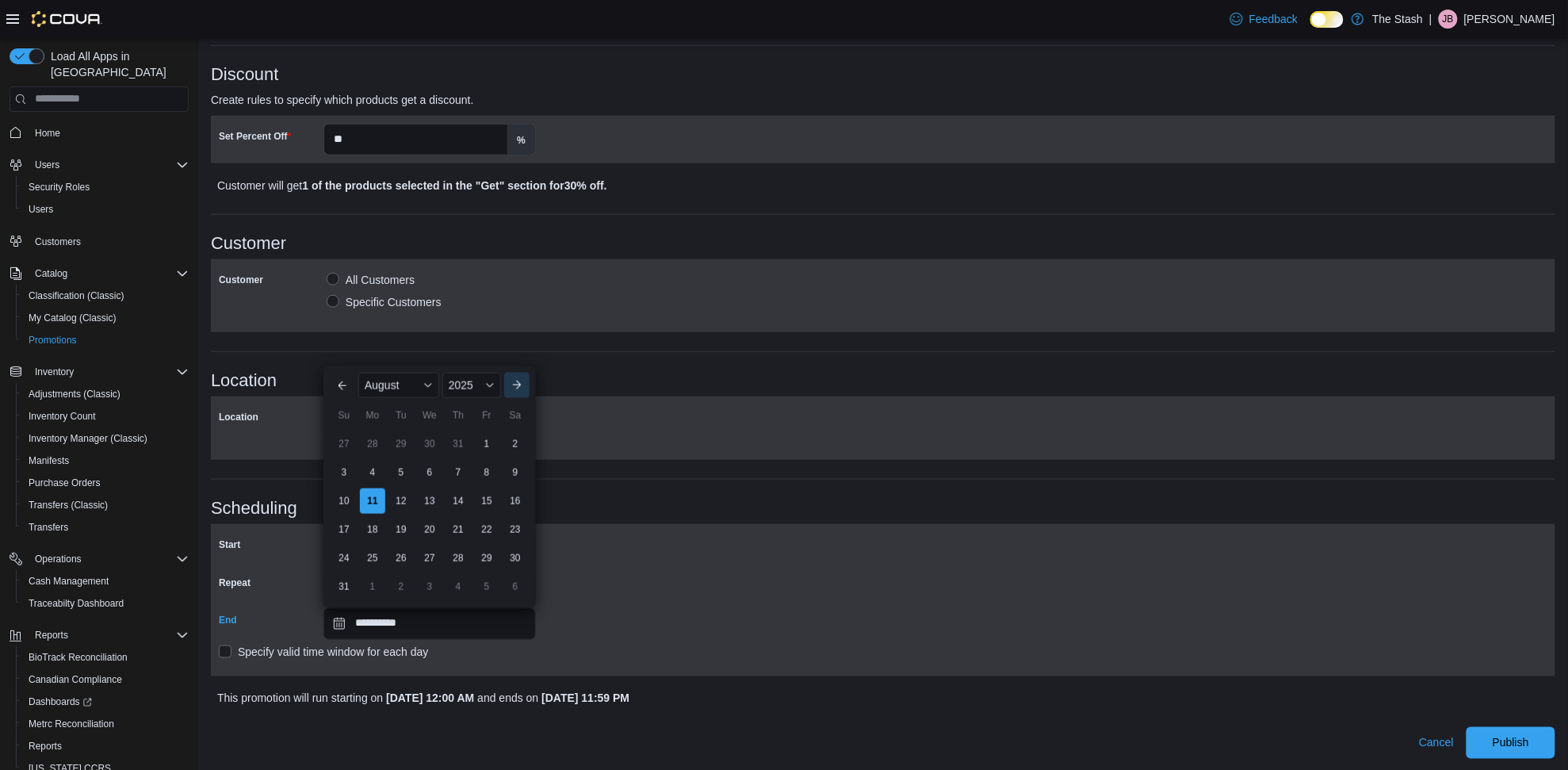
click at [508, 385] on button "Next month" at bounding box center [517, 385] width 25 height 25
click at [519, 428] on div "Previous Month Next month September 11, 2025 September 2025 Su Mo Tu We Th Fr S…" at bounding box center [430, 501] width 200 height 200
click at [517, 417] on button "Next month" at bounding box center [517, 413] width 25 height 25
click at [508, 591] on div "1" at bounding box center [515, 587] width 28 height 28
type input "**********"
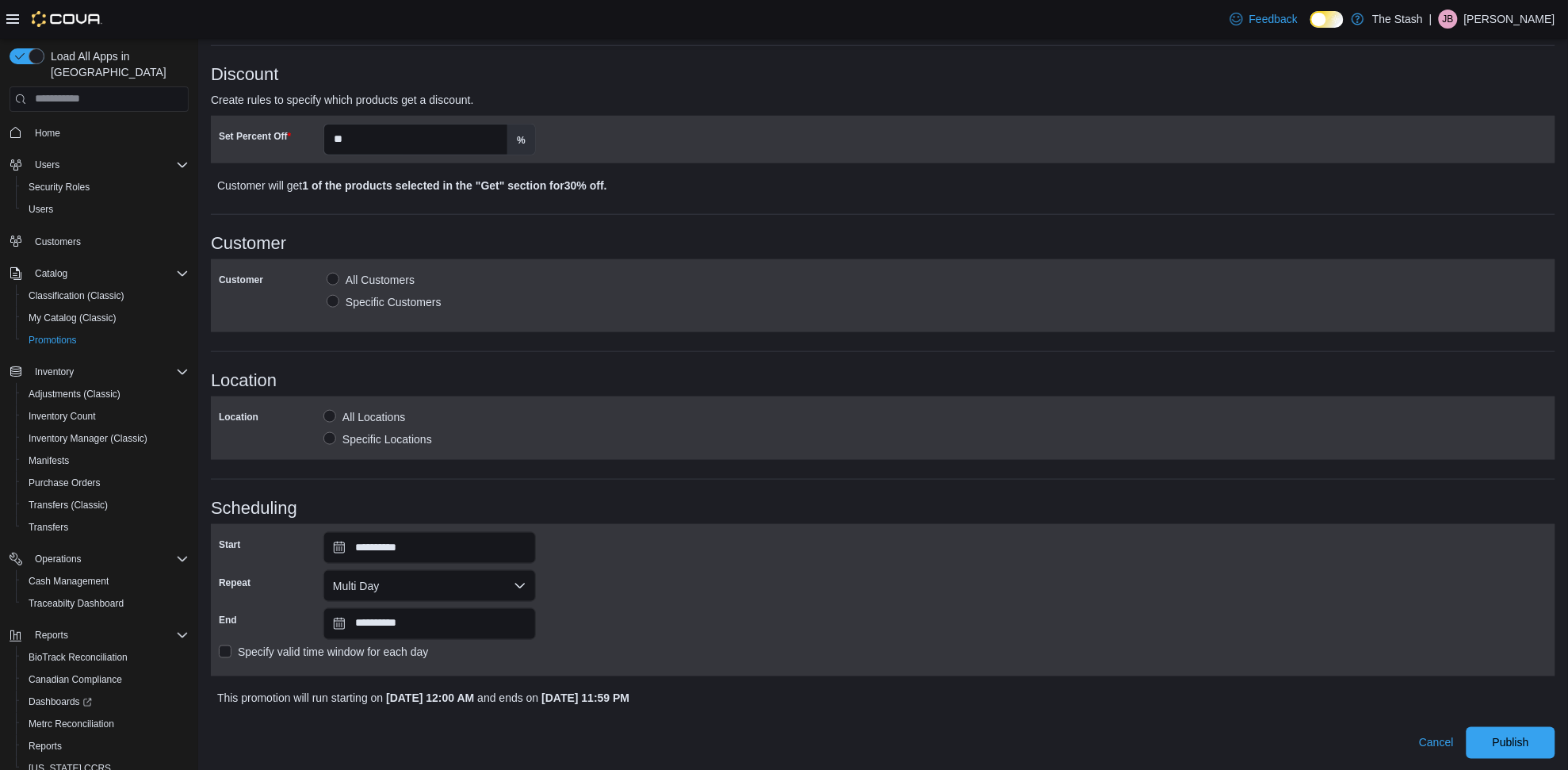
click at [793, 624] on div "**********" at bounding box center [883, 600] width 1329 height 136
click at [1534, 717] on div "Cancel Publish" at bounding box center [883, 737] width 1344 height 45
click at [1534, 723] on div "Cancel Publish" at bounding box center [883, 737] width 1344 height 45
click at [1534, 727] on span "Publish" at bounding box center [1510, 742] width 70 height 32
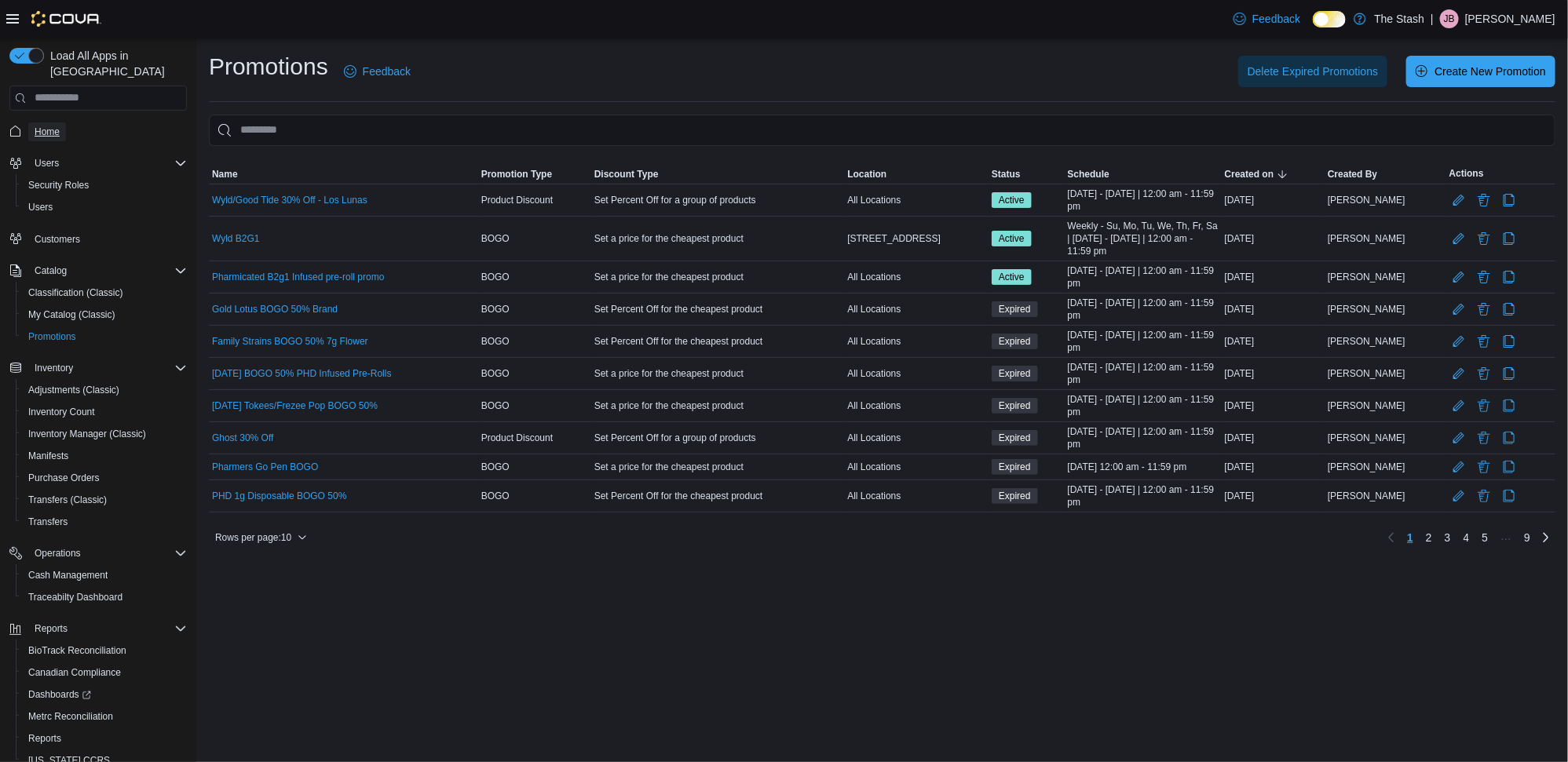
click at [52, 125] on span "Home" at bounding box center [47, 131] width 25 height 13
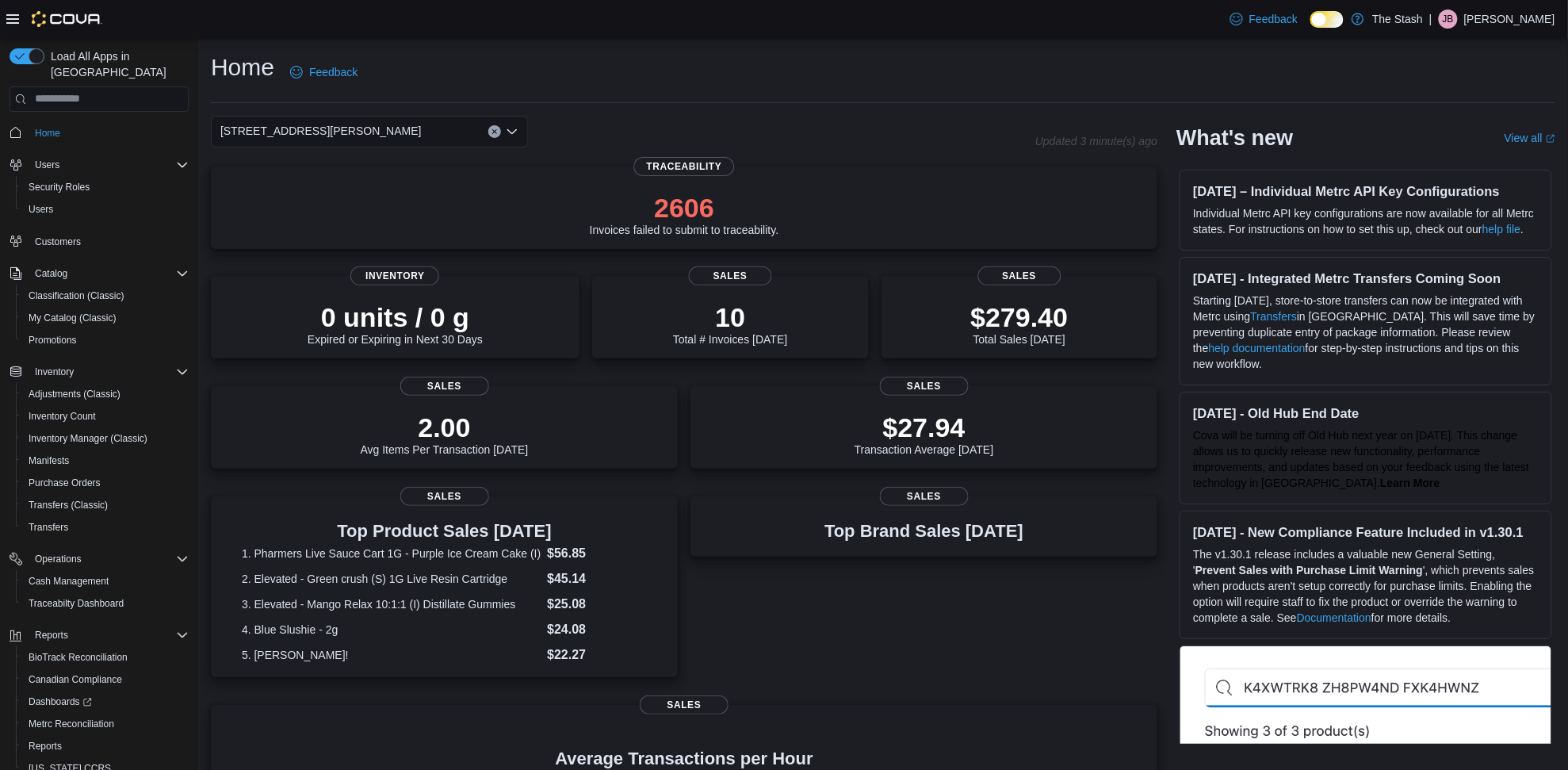
click at [343, 132] on div "[STREET_ADDRESS][PERSON_NAME]" at bounding box center [369, 131] width 317 height 32
click at [311, 196] on span "[STREET_ADDRESS]" at bounding box center [319, 203] width 109 height 16
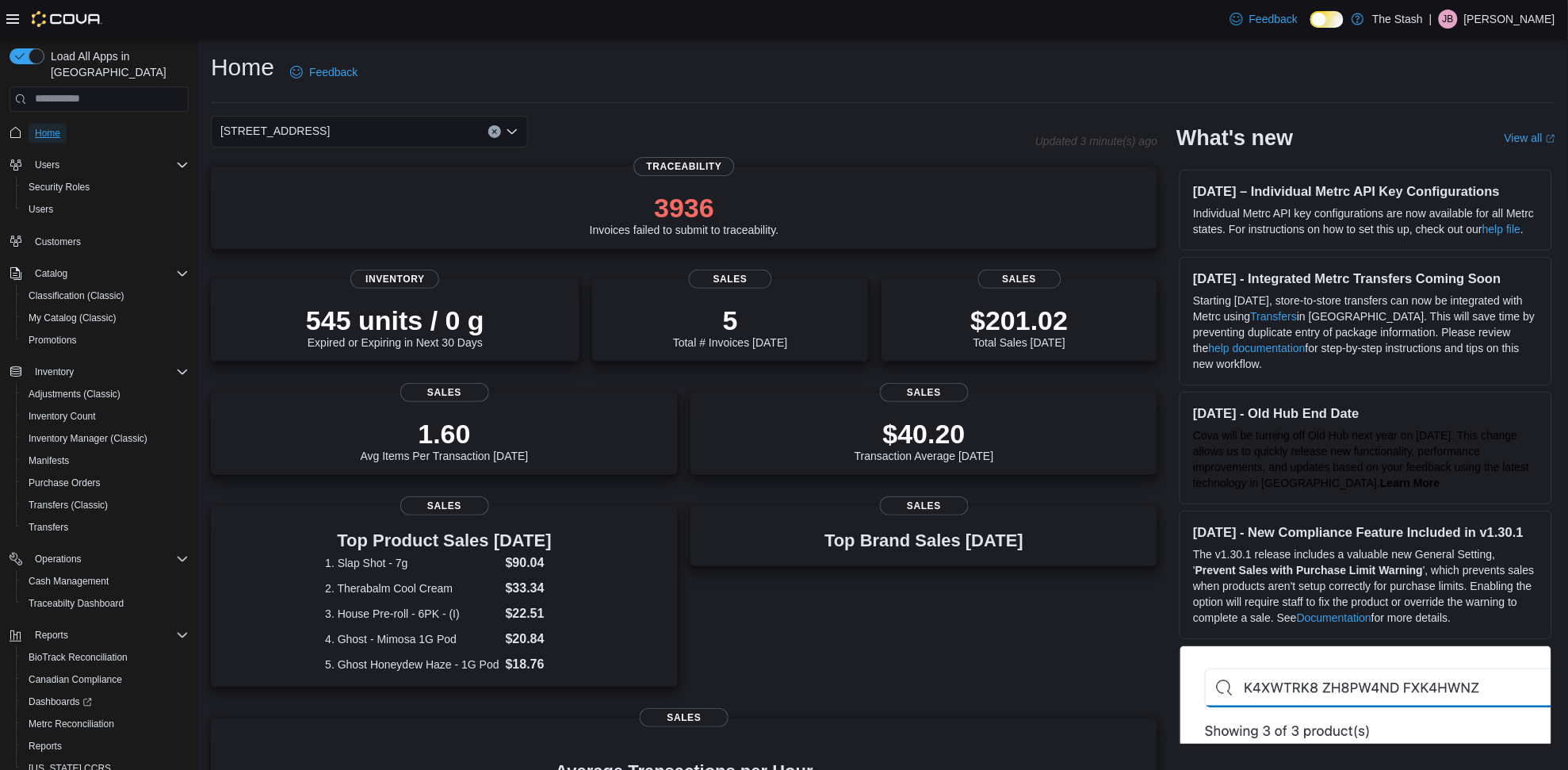
click at [48, 127] on span "Home" at bounding box center [47, 133] width 25 height 13
